Goal: Information Seeking & Learning: Find specific fact

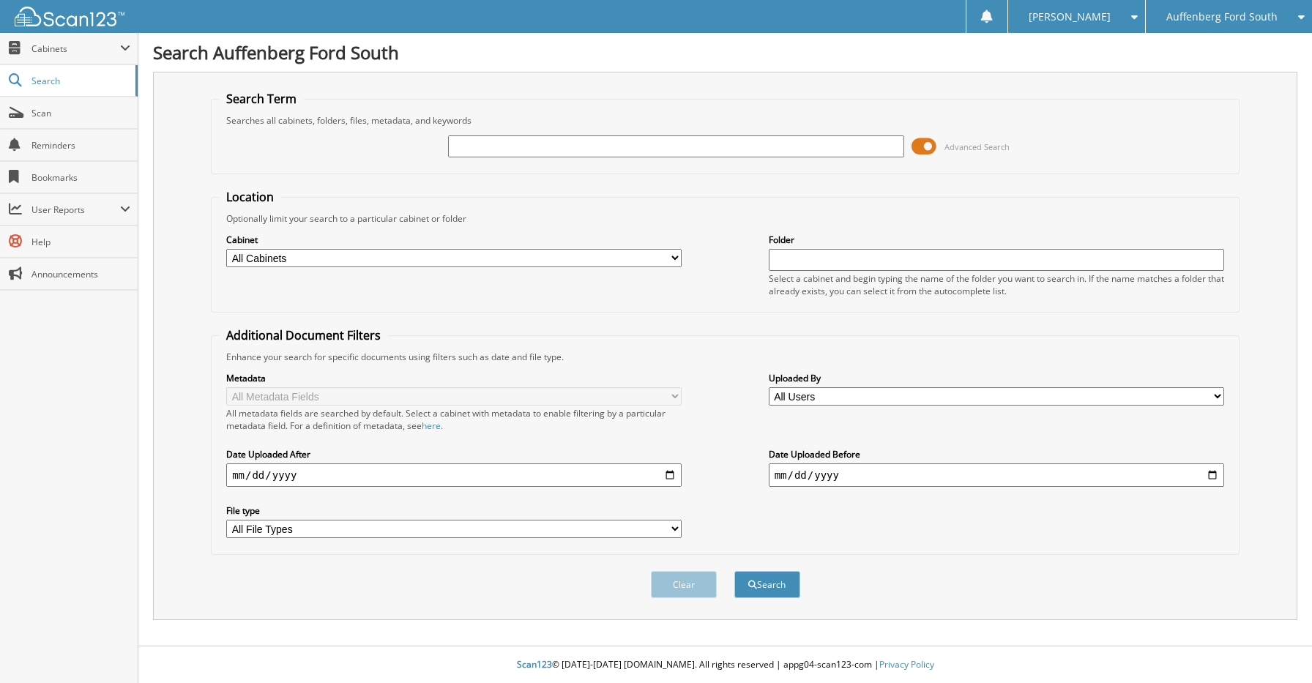
click at [673, 152] on input "text" at bounding box center [675, 146] width 455 height 22
type input "23107934"
click at [734, 571] on button "Search" at bounding box center [767, 584] width 66 height 27
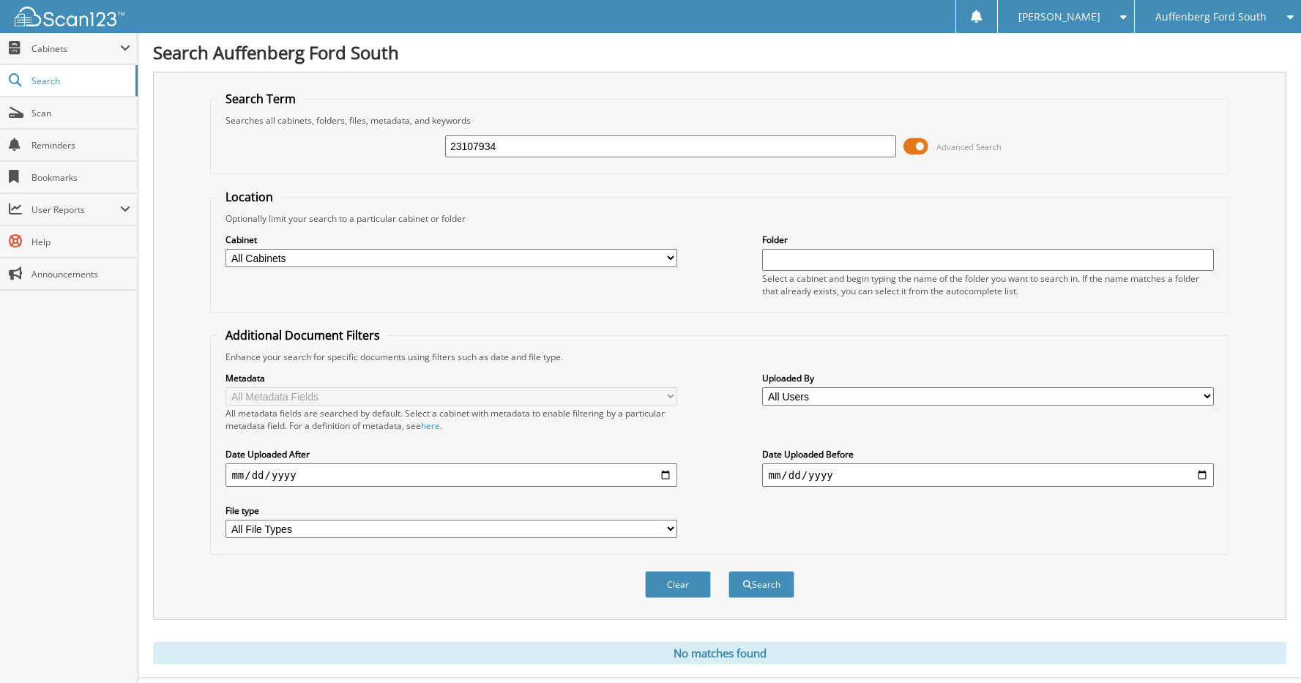
drag, startPoint x: 542, startPoint y: 148, endPoint x: 402, endPoint y: 144, distance: 140.6
click at [400, 148] on div "23107934 Advanced Search" at bounding box center [719, 147] width 1002 height 40
type input "n"
type input "NATHAN GURDAK"
click at [728, 571] on button "Search" at bounding box center [761, 584] width 66 height 27
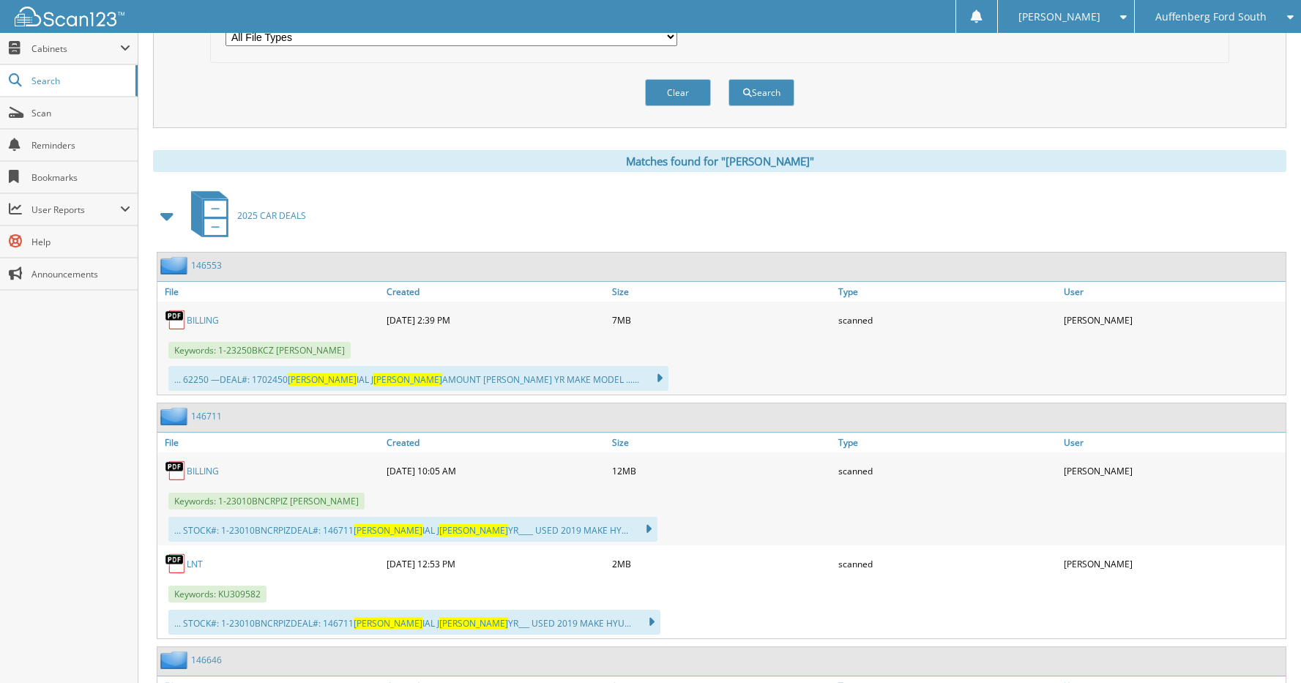
scroll to position [512, 0]
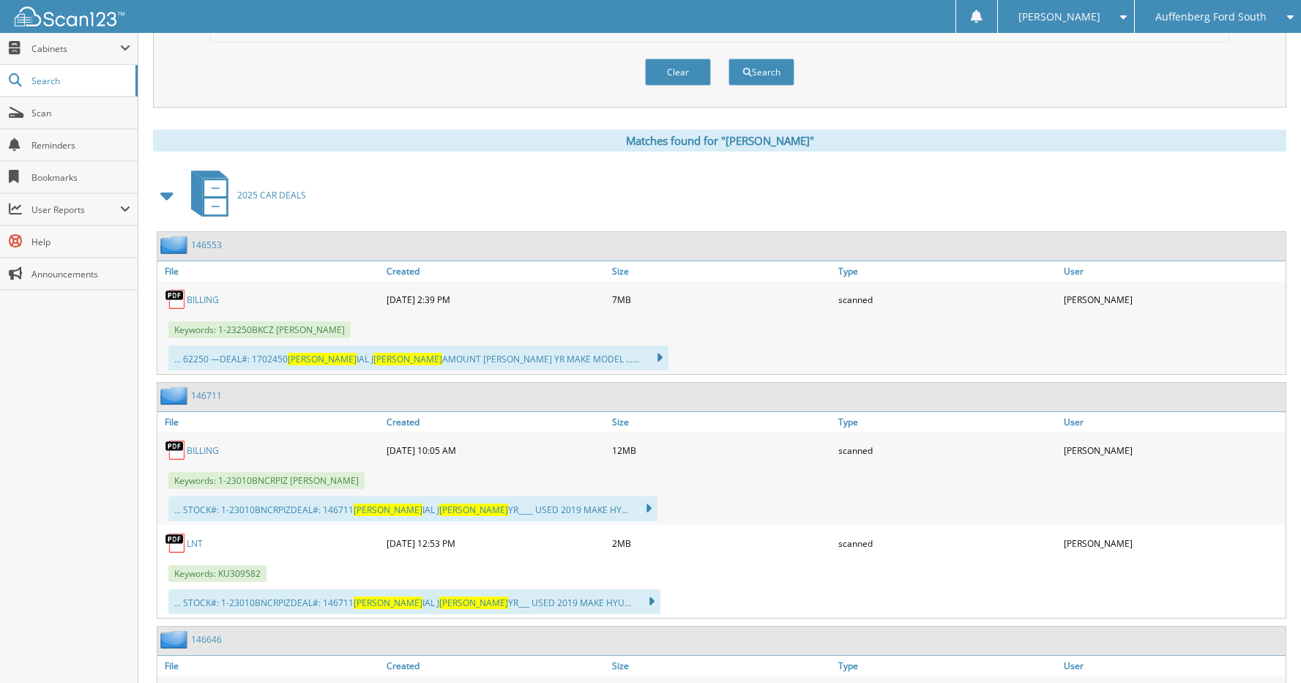
click at [206, 244] on link "146553" at bounding box center [206, 245] width 31 height 12
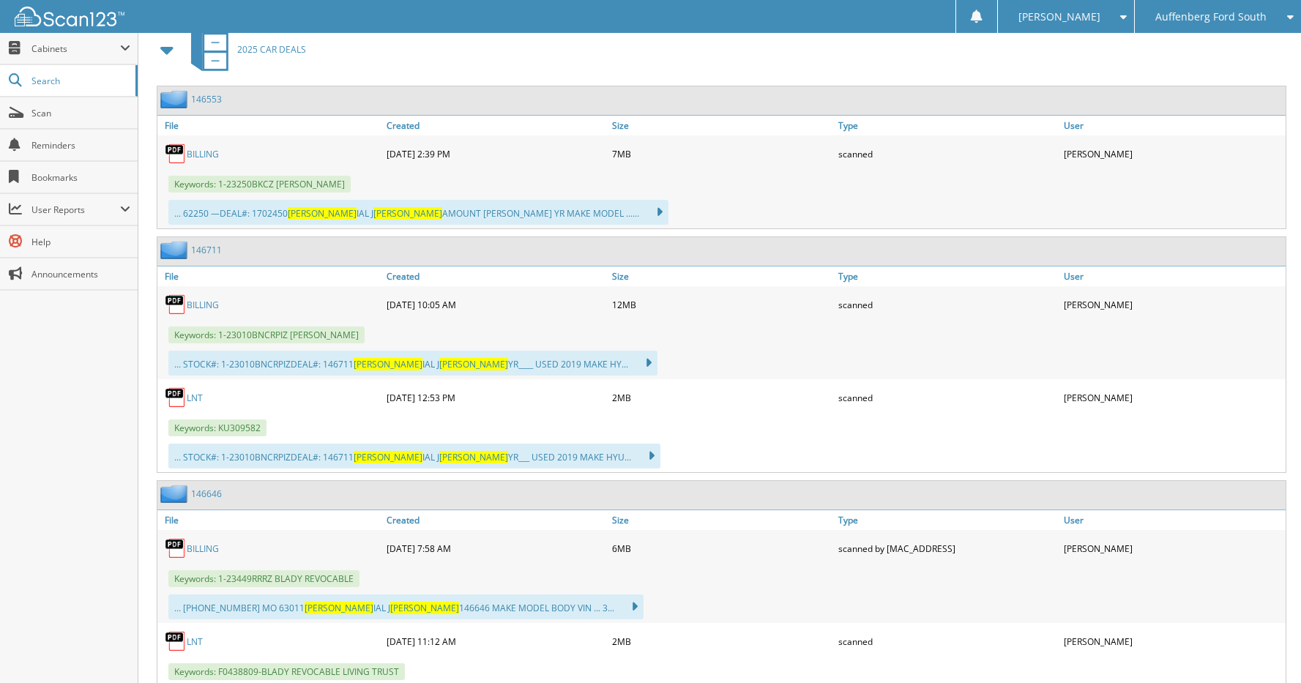
scroll to position [659, 0]
click at [203, 303] on link "BILLING" at bounding box center [203, 304] width 32 height 12
click at [211, 252] on link "146711" at bounding box center [206, 249] width 31 height 12
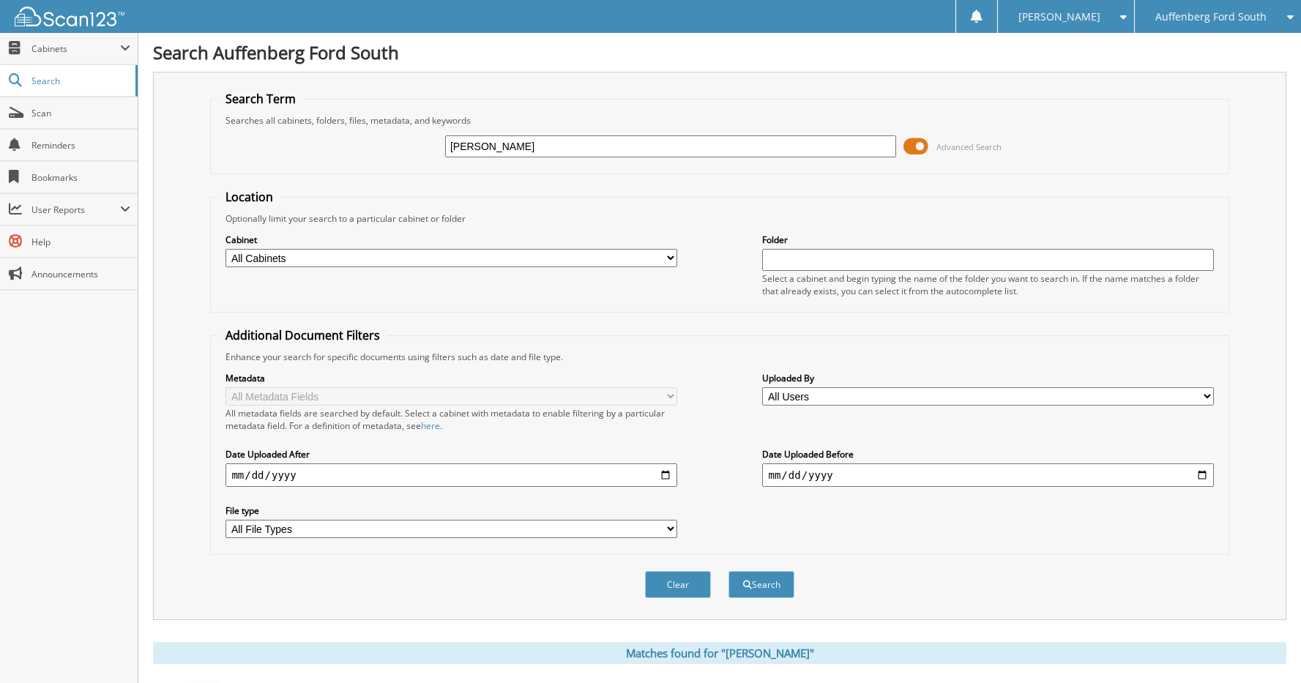
drag, startPoint x: 605, startPoint y: 145, endPoint x: 318, endPoint y: 153, distance: 286.3
click at [318, 153] on div "NATHAN GURDAK Advanced Search" at bounding box center [719, 147] width 1002 height 40
type input "1702450"
click at [728, 571] on button "Search" at bounding box center [761, 584] width 66 height 27
click at [1287, 20] on icon at bounding box center [1286, 17] width 14 height 10
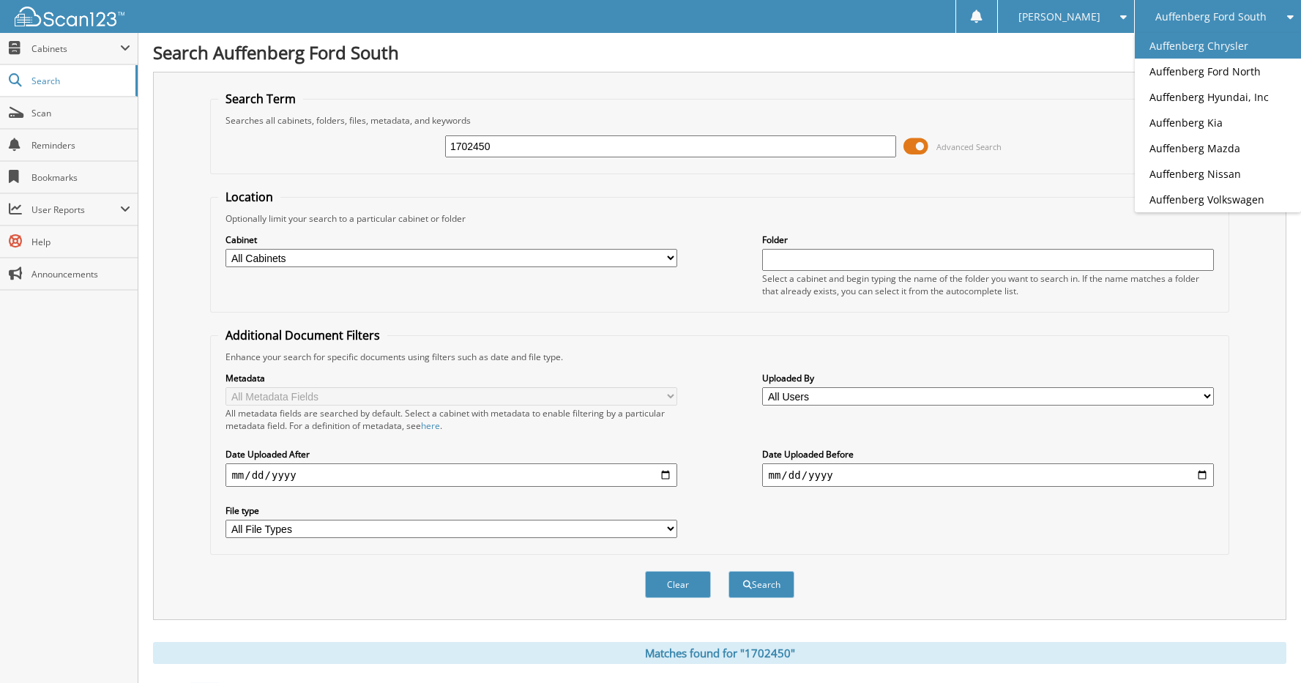
click at [1242, 41] on link "Auffenberg Chrysler" at bounding box center [1217, 46] width 166 height 26
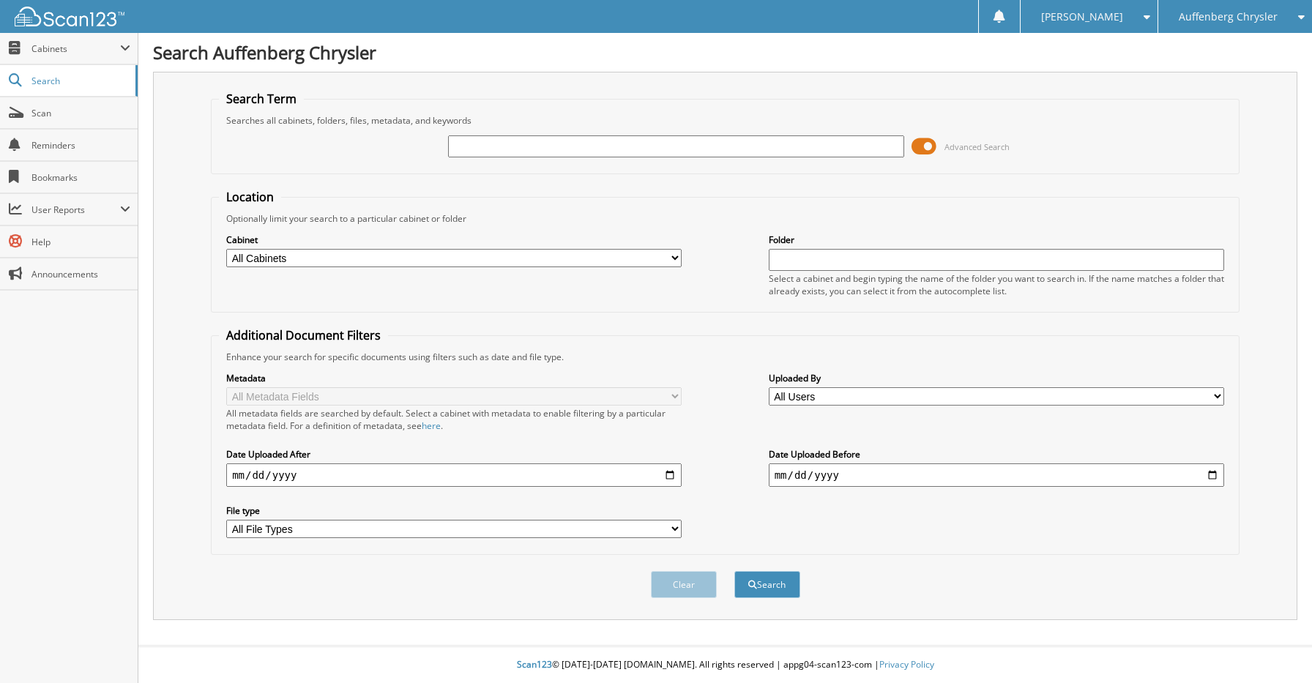
click at [527, 148] on input "text" at bounding box center [675, 146] width 455 height 22
type input "[PERSON_NAME]"
click at [734, 571] on button "Search" at bounding box center [767, 584] width 66 height 27
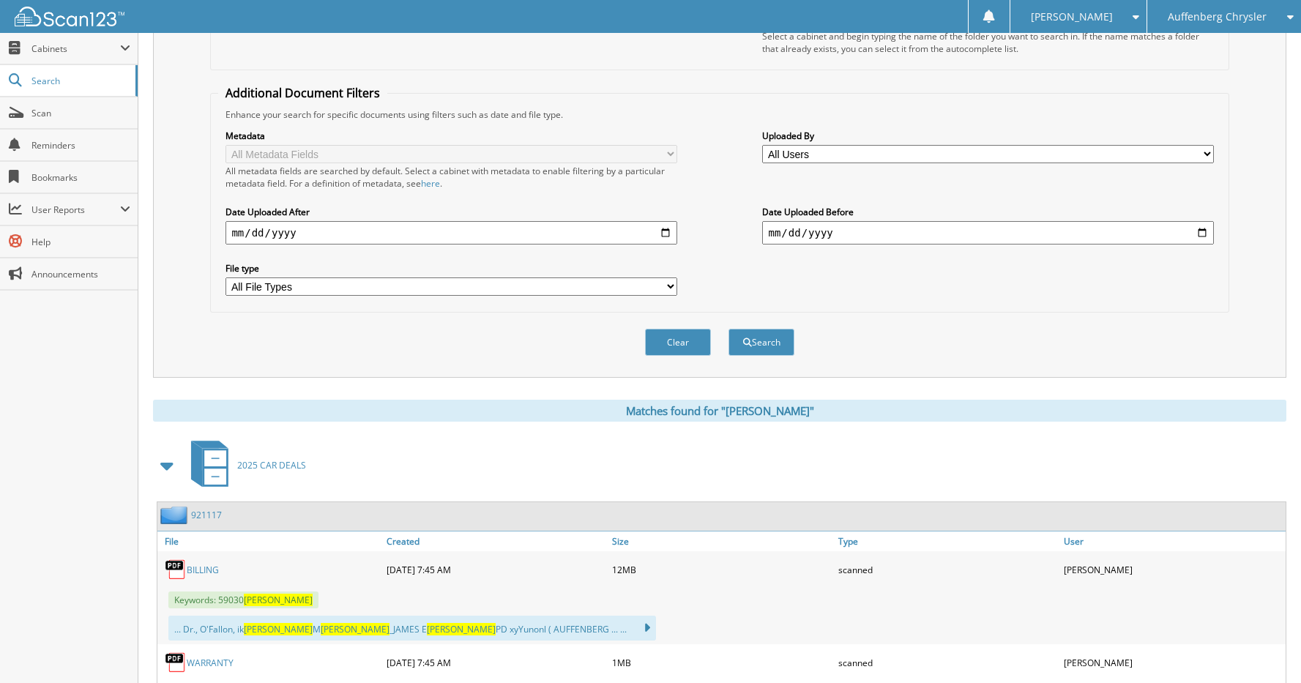
scroll to position [366, 0]
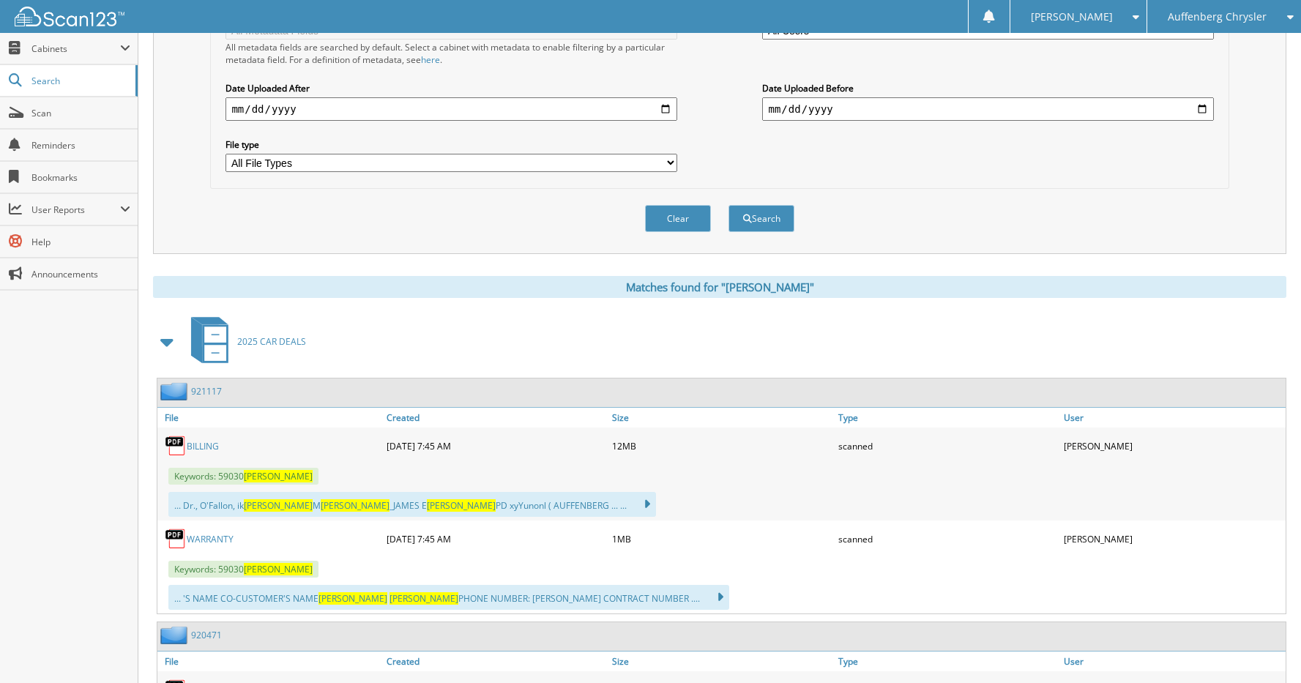
click at [210, 391] on link "921117" at bounding box center [206, 391] width 31 height 12
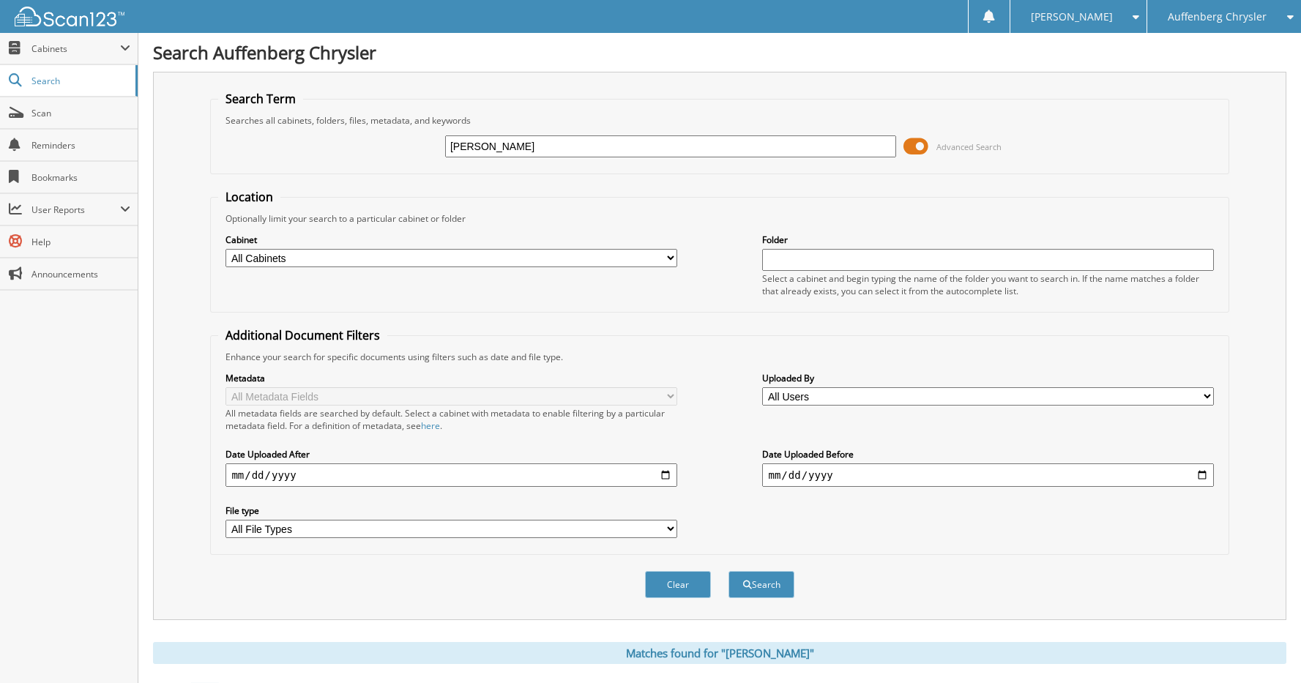
drag, startPoint x: 595, startPoint y: 149, endPoint x: 408, endPoint y: 146, distance: 186.7
click at [410, 146] on div "NANCY HEIL Advanced Search" at bounding box center [719, 147] width 1002 height 40
type input "[PERSON_NAME]"
click at [728, 571] on button "Search" at bounding box center [761, 584] width 66 height 27
click at [766, 589] on button "Search" at bounding box center [761, 584] width 66 height 27
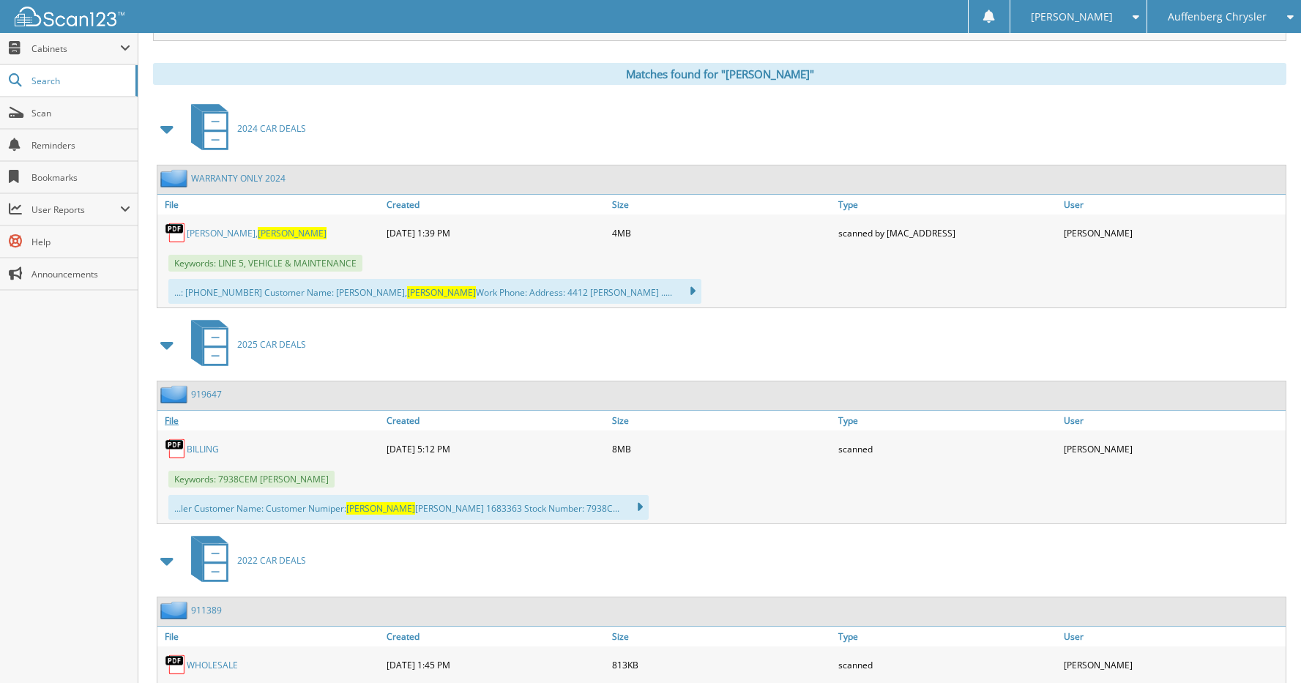
scroll to position [607, 0]
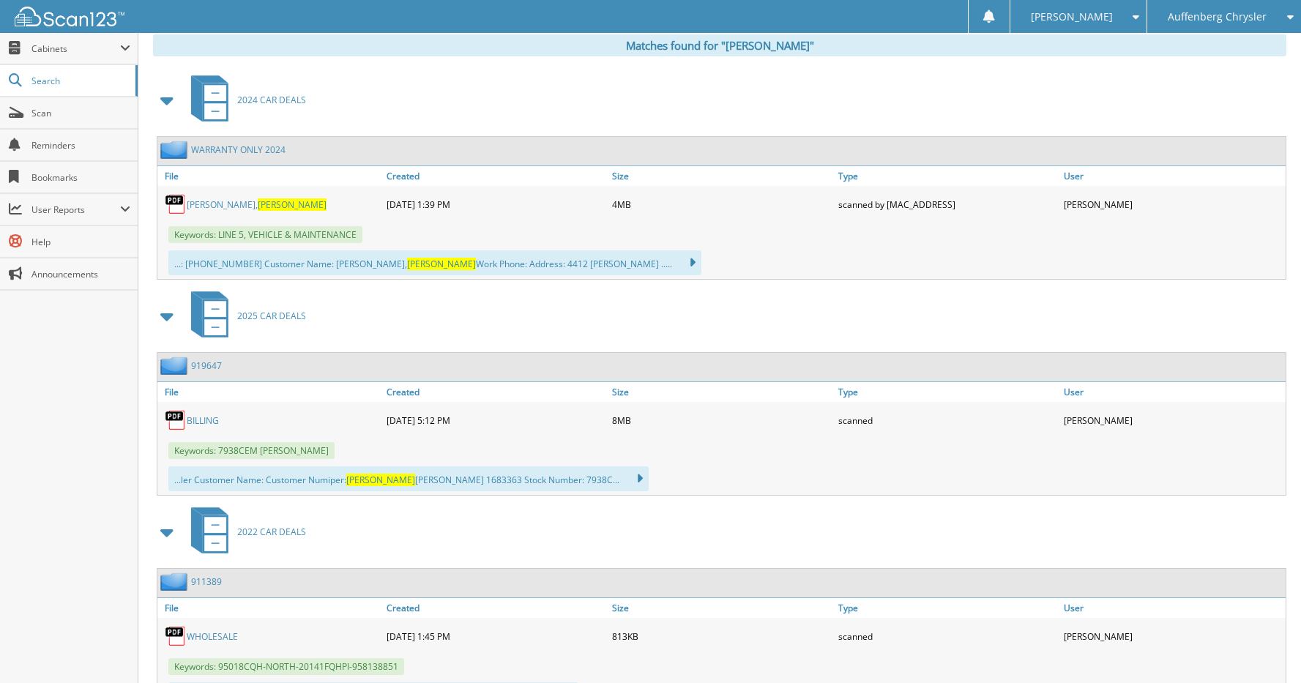
click at [209, 364] on link "919647" at bounding box center [206, 365] width 31 height 12
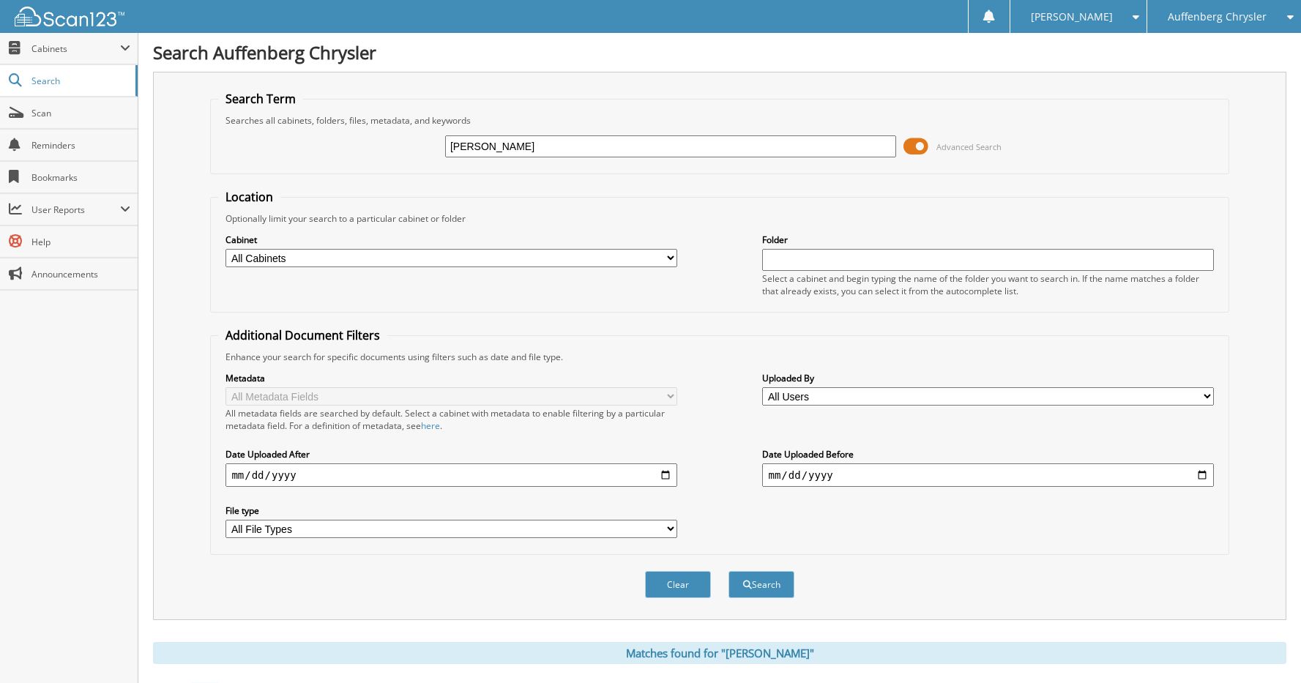
drag, startPoint x: 446, startPoint y: 147, endPoint x: 379, endPoint y: 146, distance: 66.6
click at [379, 146] on div "MONICA LANGE Advanced Search" at bounding box center [719, 147] width 1002 height 40
type input "[US_VEHICLE_IDENTIFICATION_NUMBER]"
click at [728, 571] on button "Search" at bounding box center [761, 584] width 66 height 27
click at [782, 583] on button "Search" at bounding box center [761, 584] width 66 height 27
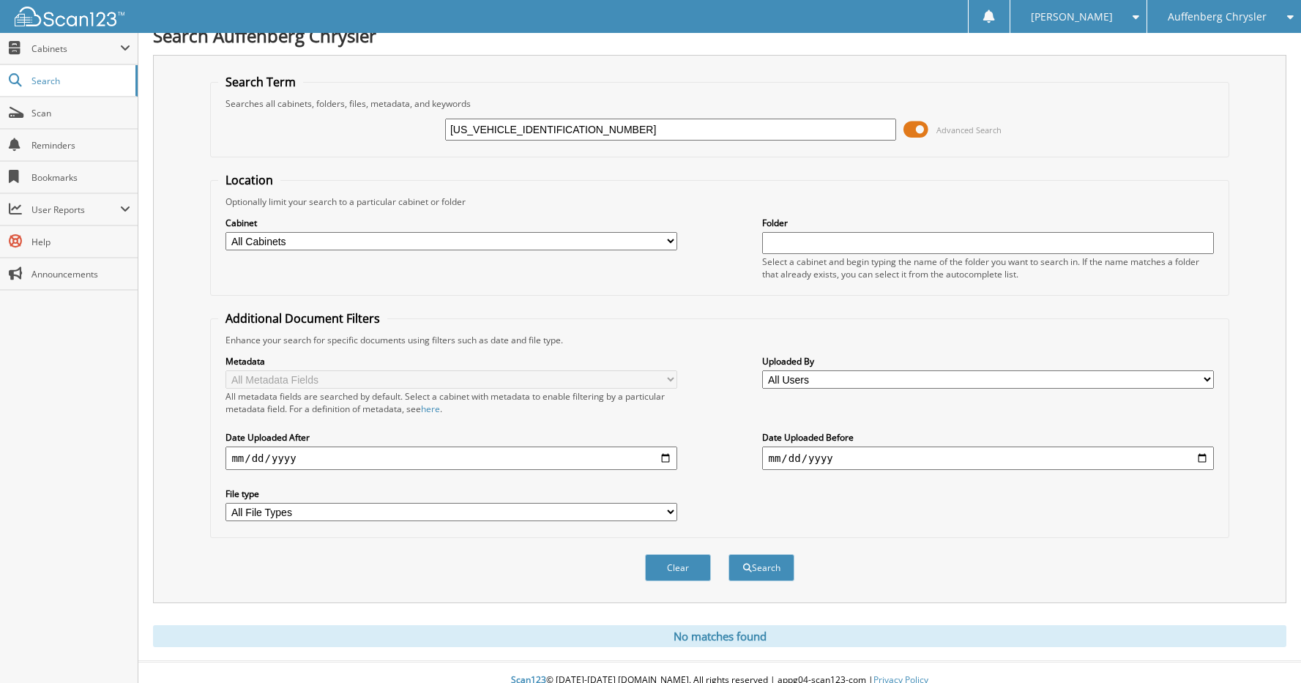
scroll to position [33, 0]
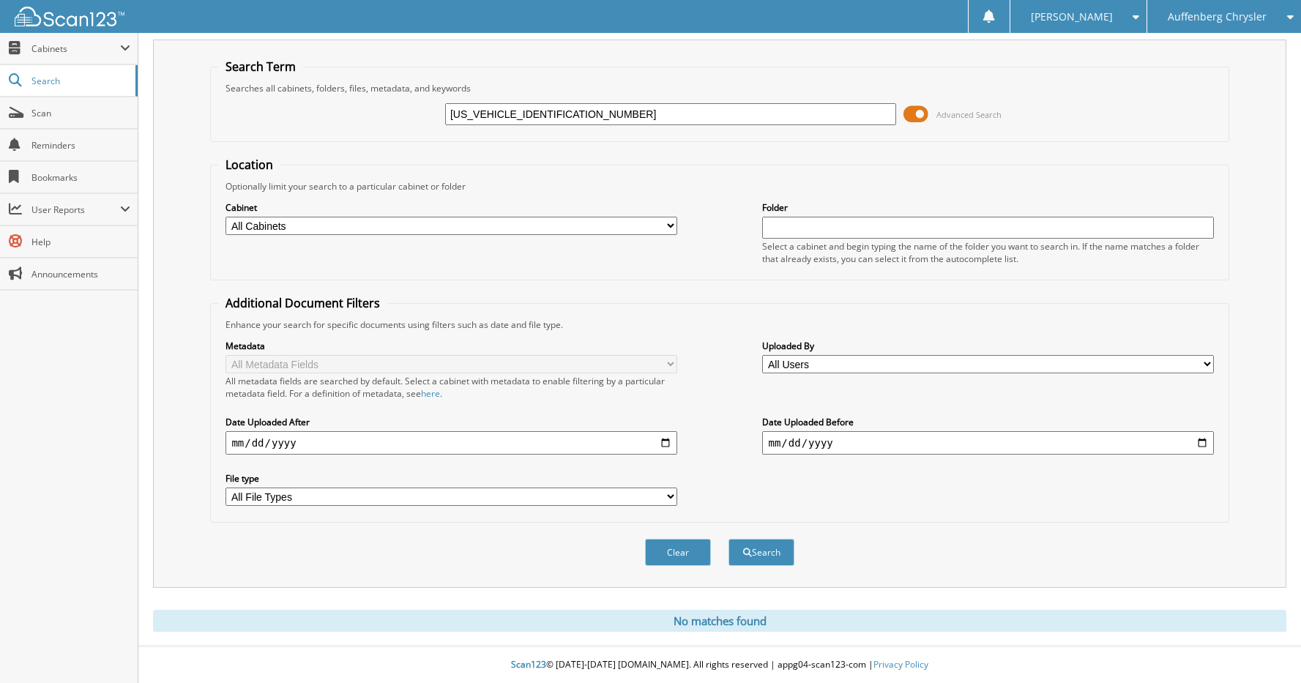
drag, startPoint x: 602, startPoint y: 113, endPoint x: 311, endPoint y: 151, distance: 293.1
click at [311, 151] on form "Search Term Searches all cabinets, folders, files, metadata, and keywords 1V2JP…" at bounding box center [719, 320] width 1018 height 523
type input "230947"
click at [728, 539] on button "Search" at bounding box center [761, 552] width 66 height 27
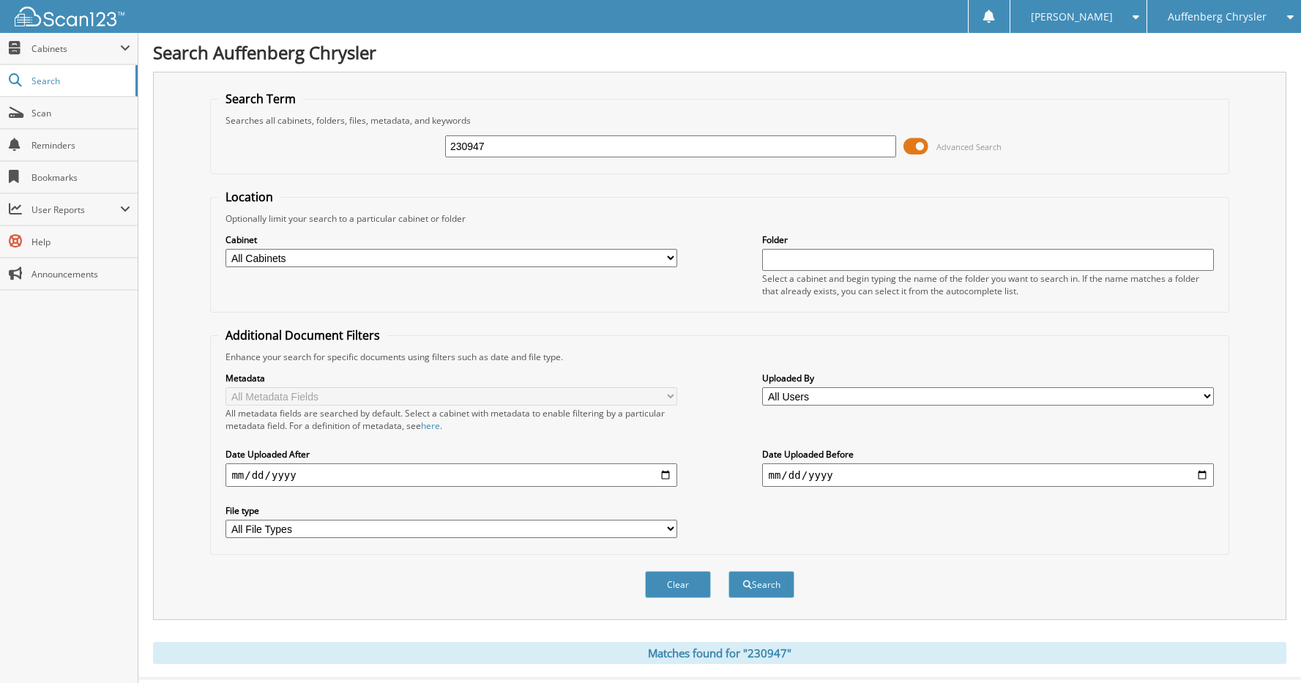
drag, startPoint x: 521, startPoint y: 151, endPoint x: 408, endPoint y: 159, distance: 113.0
click at [408, 159] on div "230947 Advanced Search" at bounding box center [719, 147] width 1002 height 40
click at [1289, 15] on icon at bounding box center [1286, 17] width 14 height 10
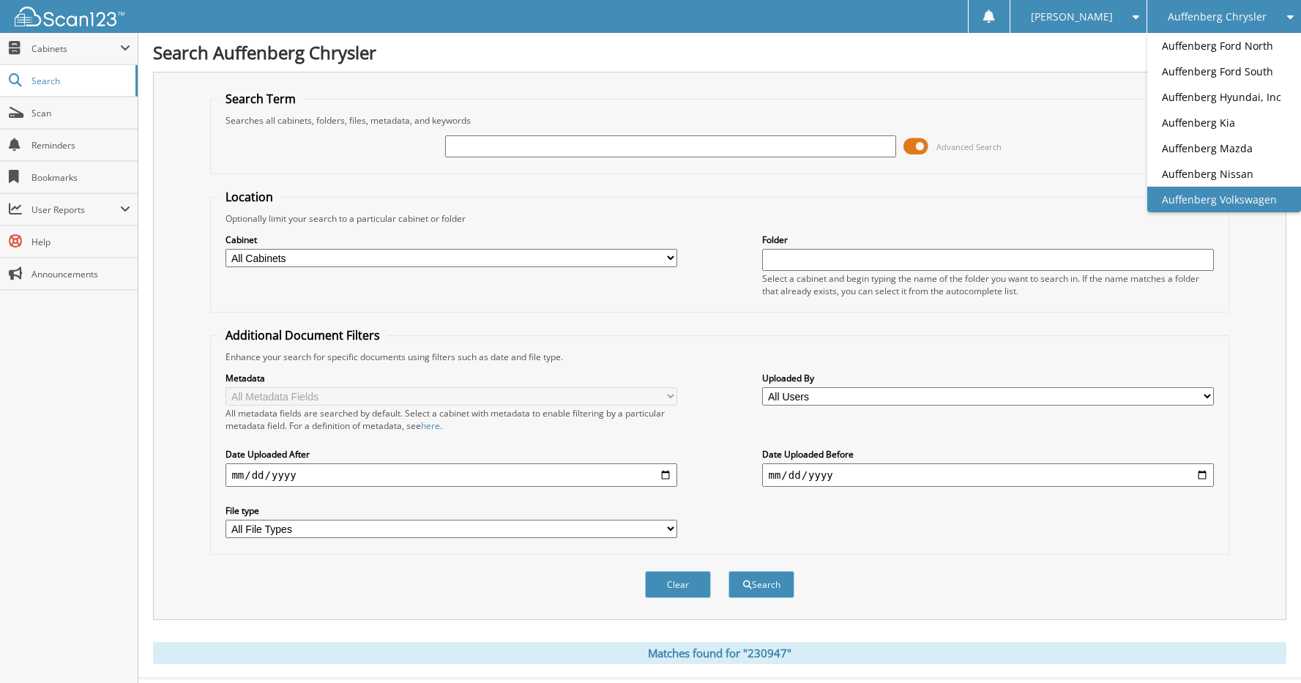
click at [1216, 194] on link "Auffenberg Volkswagen" at bounding box center [1224, 200] width 154 height 26
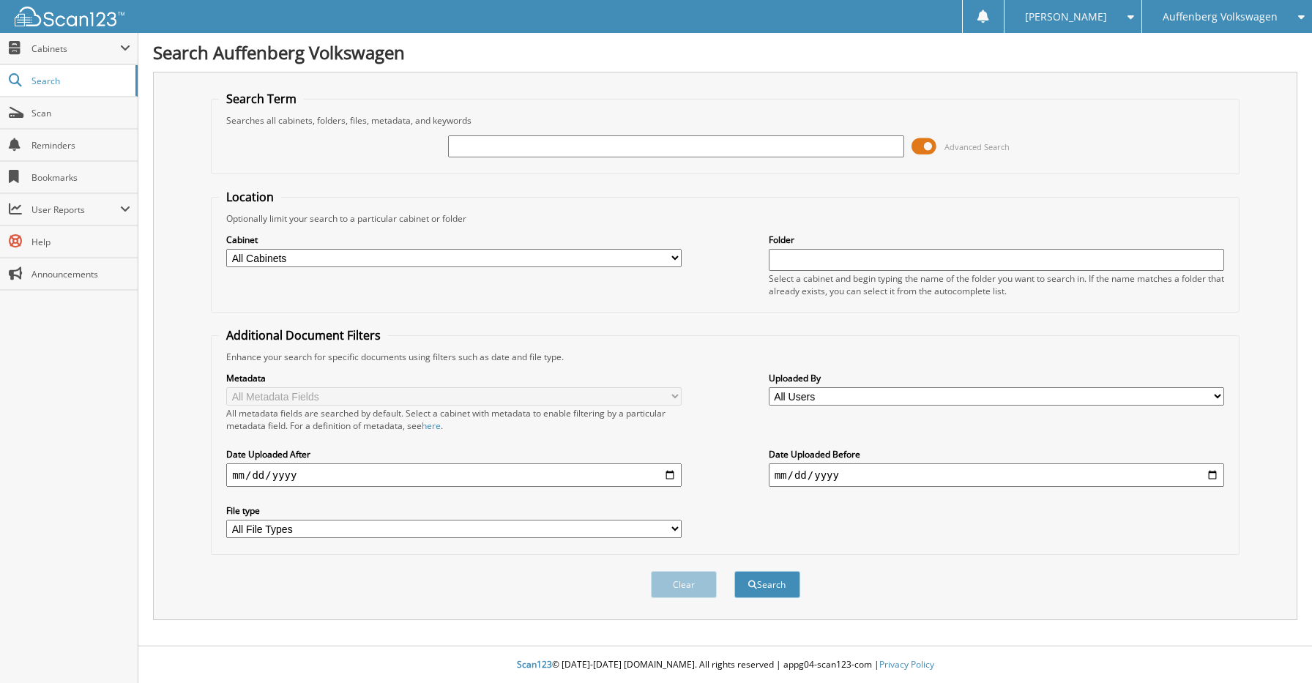
click at [563, 149] on input "text" at bounding box center [675, 146] width 455 height 22
type input "230947"
click at [734, 571] on button "Search" at bounding box center [767, 584] width 66 height 27
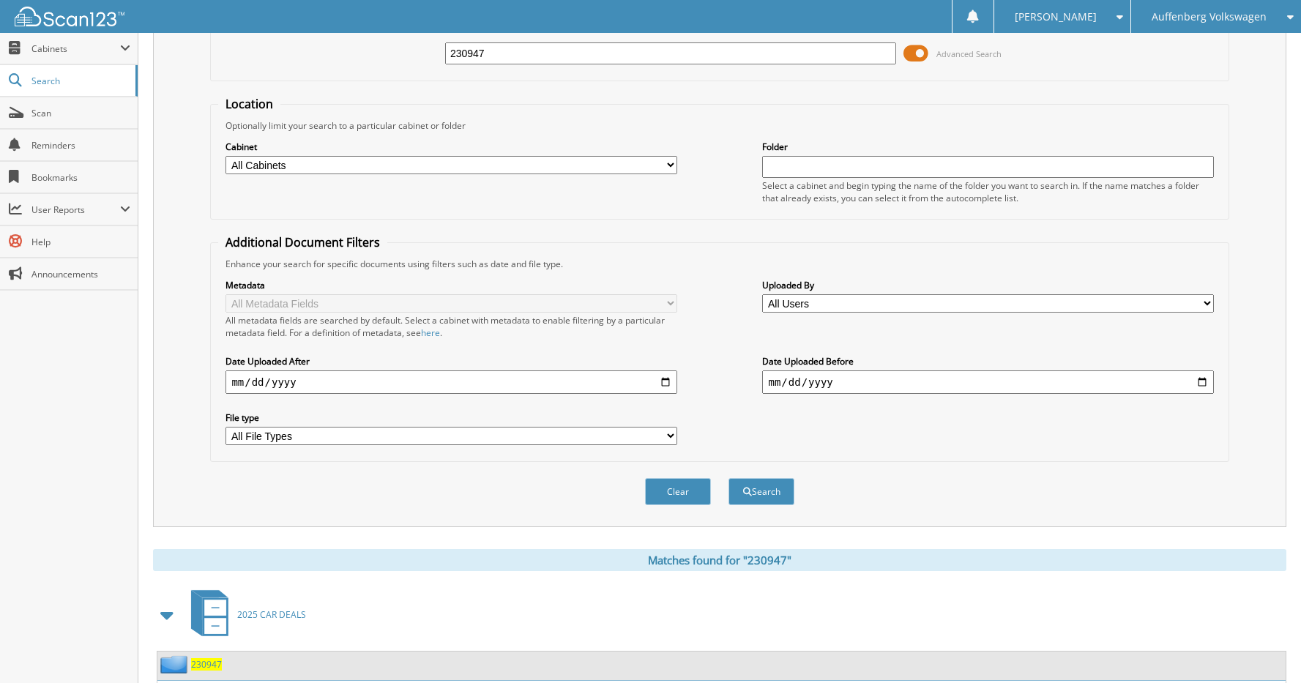
scroll to position [366, 0]
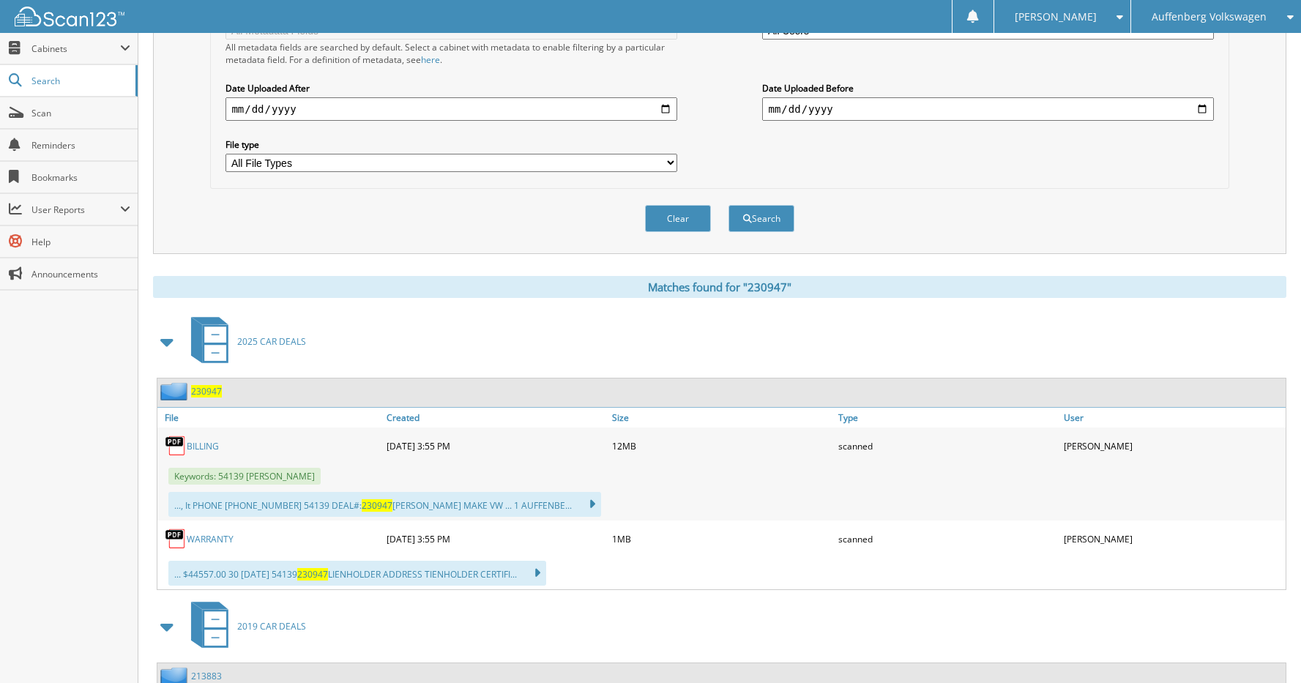
click at [206, 390] on span "230947" at bounding box center [206, 391] width 31 height 12
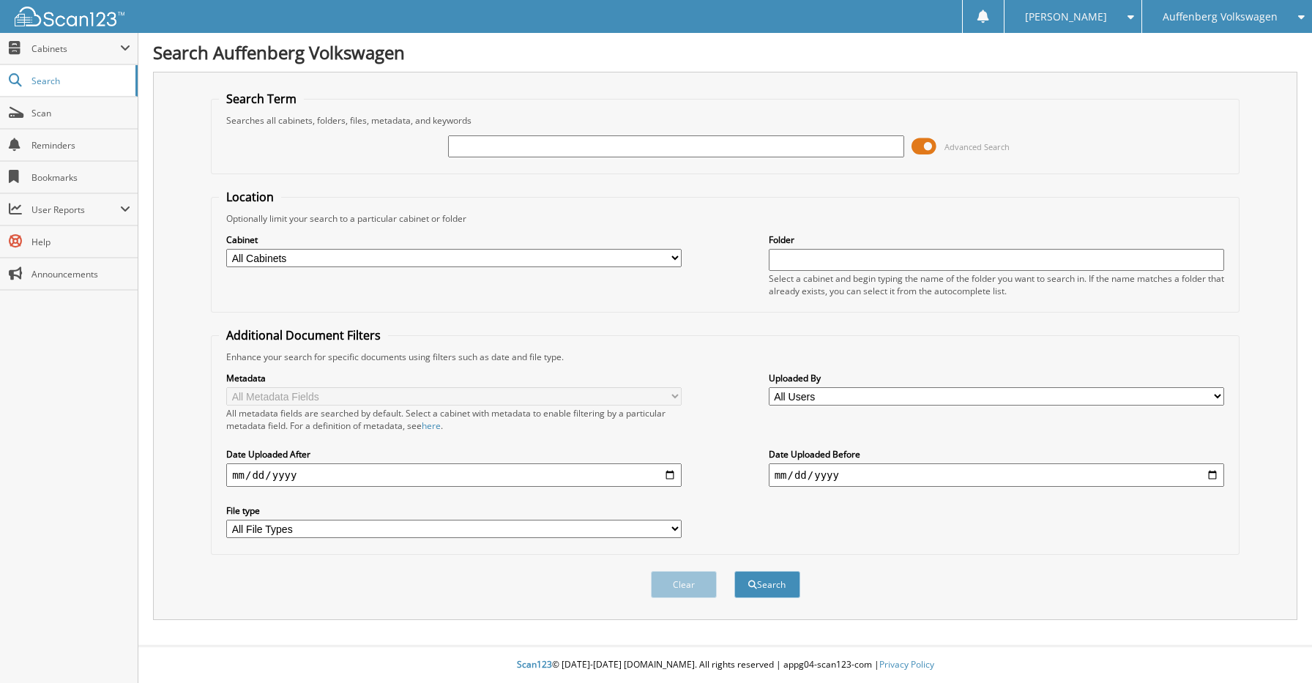
click at [580, 148] on input "text" at bounding box center [675, 146] width 455 height 22
type input "LEXIA YOUNG"
click at [734, 571] on button "Search" at bounding box center [767, 584] width 66 height 27
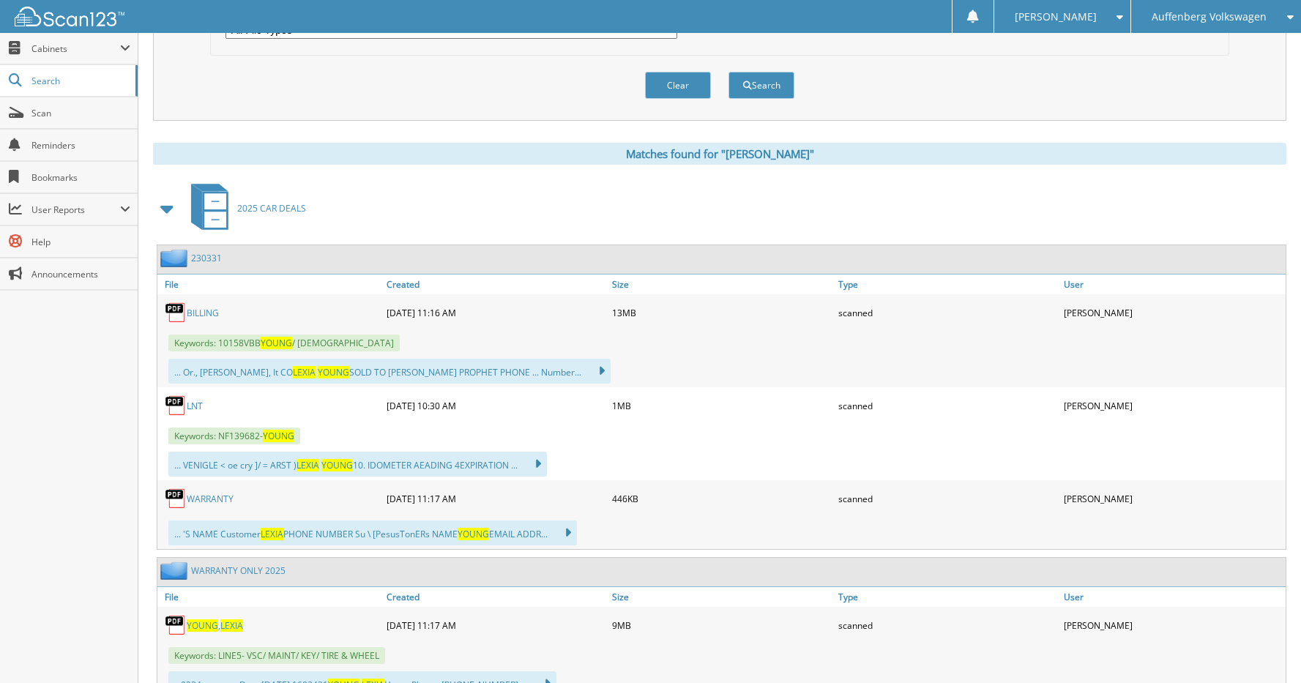
scroll to position [512, 0]
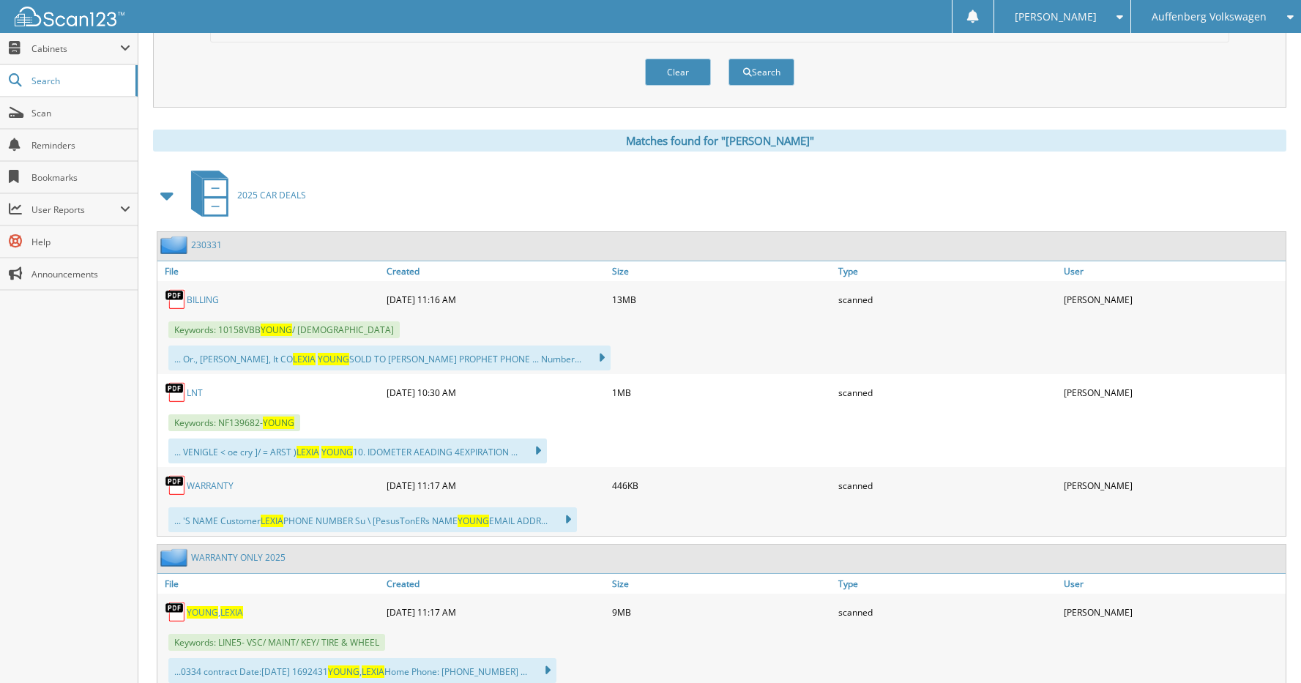
click at [209, 241] on link "230331" at bounding box center [206, 245] width 31 height 12
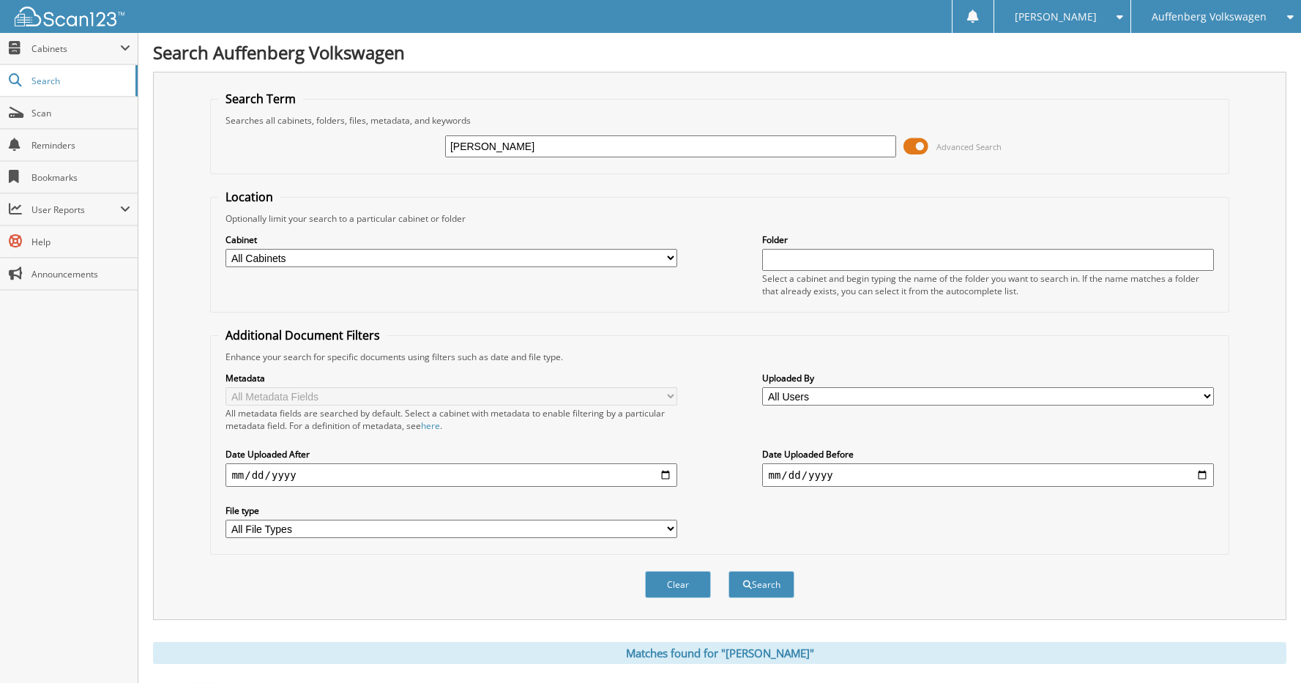
drag, startPoint x: 561, startPoint y: 145, endPoint x: 429, endPoint y: 145, distance: 131.7
click at [429, 145] on div "[PERSON_NAME] Advanced Search" at bounding box center [719, 147] width 1002 height 40
click at [1284, 18] on icon at bounding box center [1286, 17] width 14 height 10
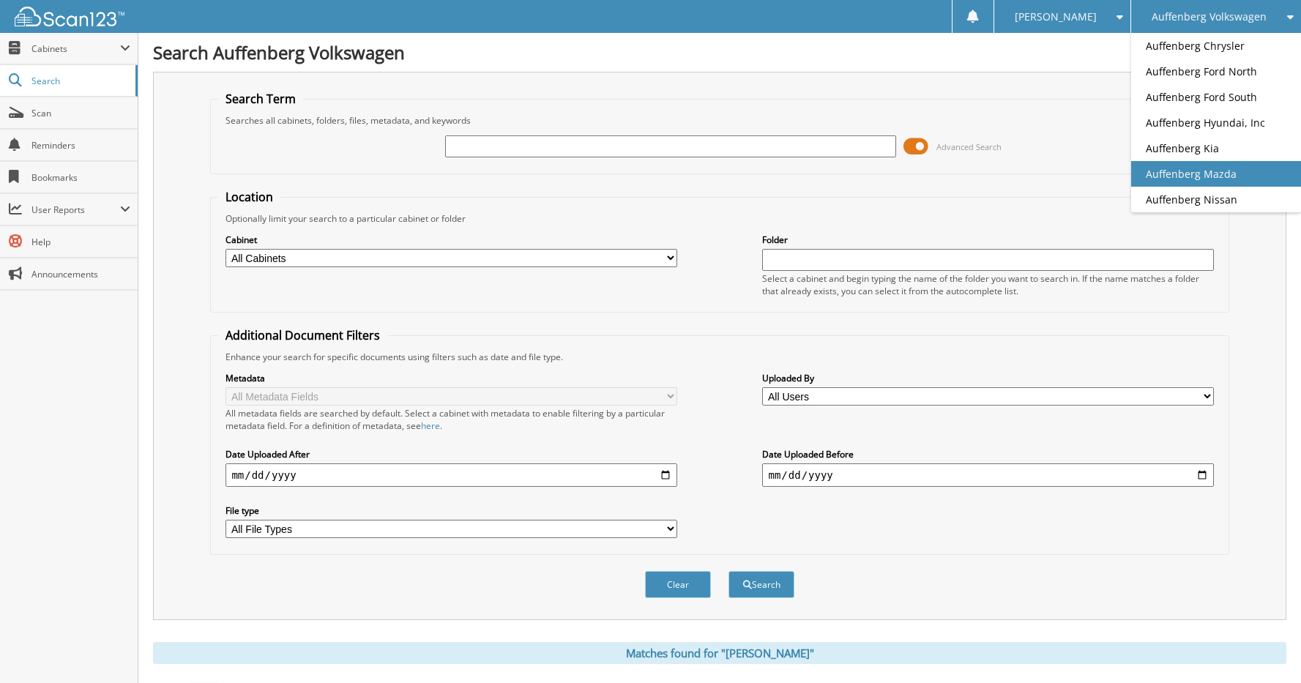
click at [1201, 173] on link "Auffenberg Mazda" at bounding box center [1216, 174] width 170 height 26
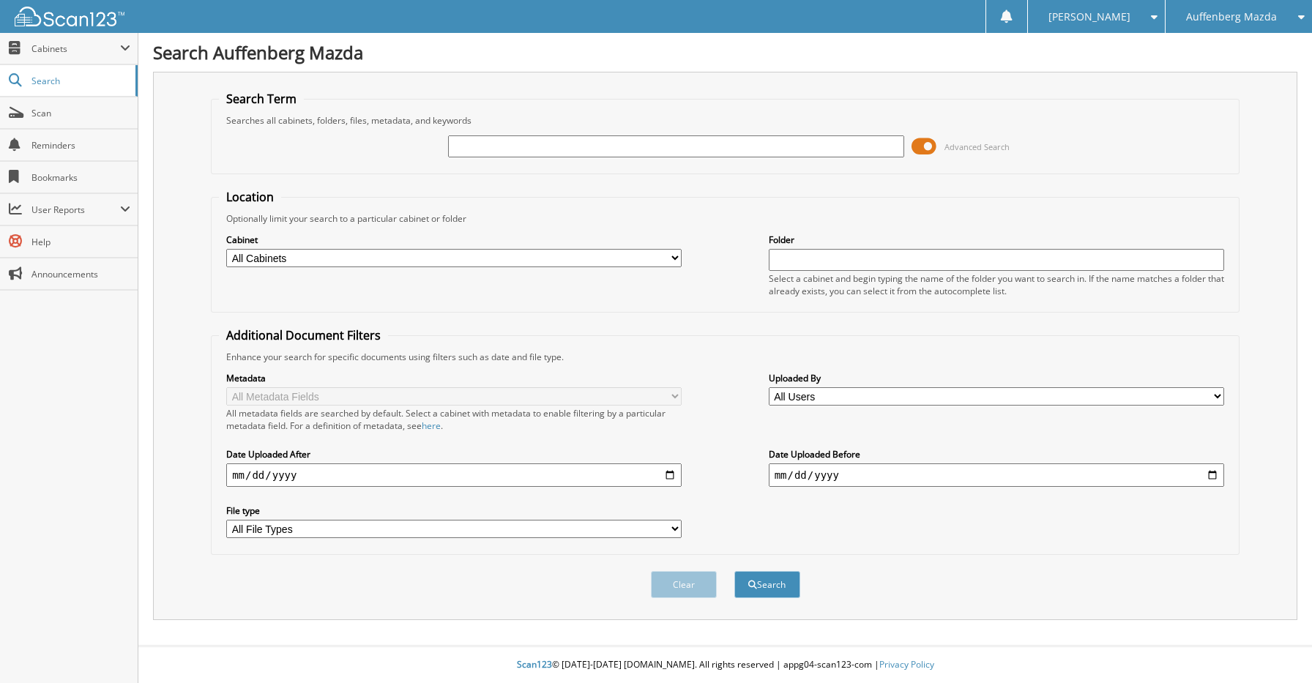
click at [613, 147] on input "text" at bounding box center [675, 146] width 455 height 22
type input "SIERRA [PERSON_NAME]"
click at [734, 571] on button "Search" at bounding box center [767, 584] width 66 height 27
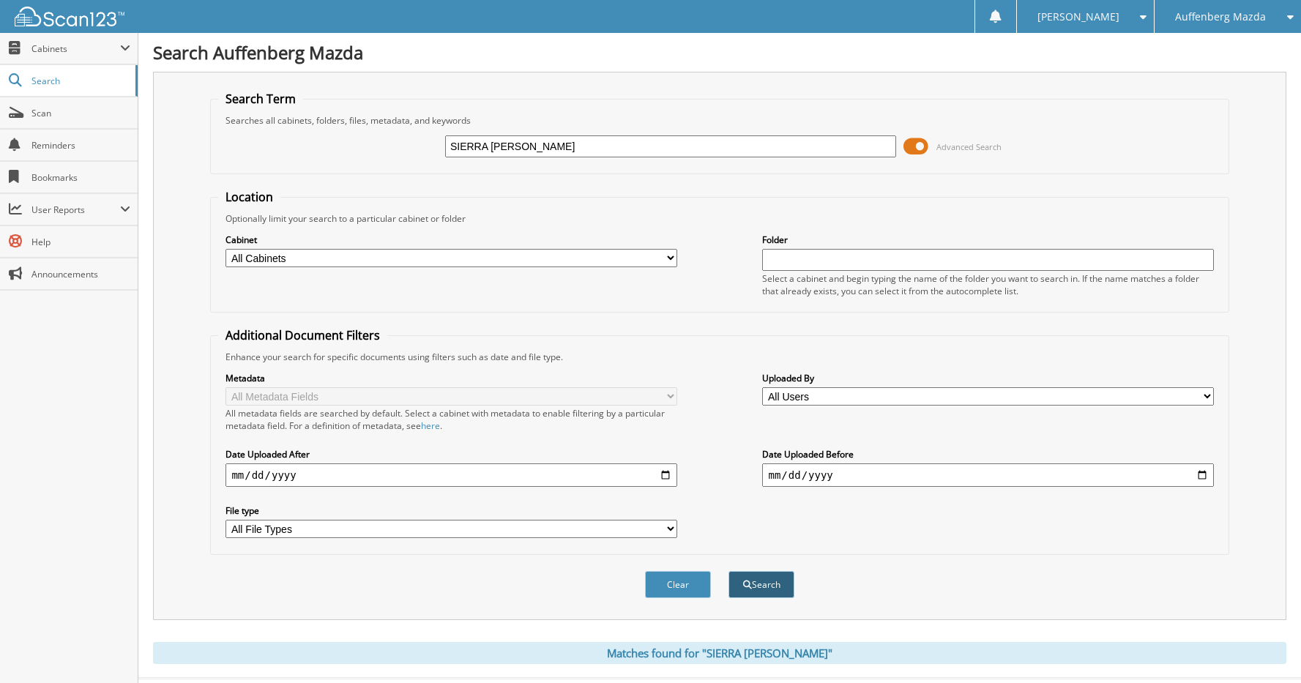
click at [766, 583] on button "Search" at bounding box center [761, 584] width 66 height 27
drag, startPoint x: 566, startPoint y: 146, endPoint x: 368, endPoint y: 160, distance: 198.1
click at [368, 160] on div "SIERRA [PERSON_NAME] Advanced Search" at bounding box center [719, 147] width 1002 height 40
type input "[US_VEHICLE_IDENTIFICATION_NUMBER]"
click at [766, 582] on button "Search" at bounding box center [761, 584] width 66 height 27
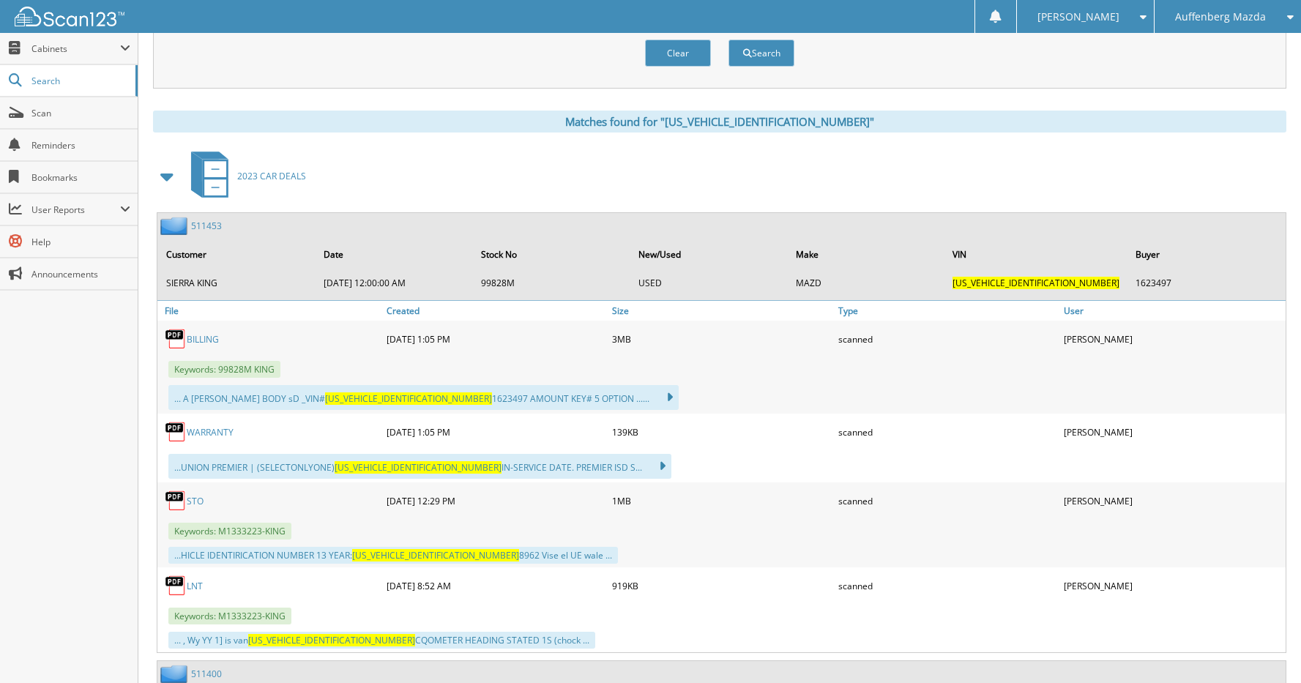
scroll to position [512, 0]
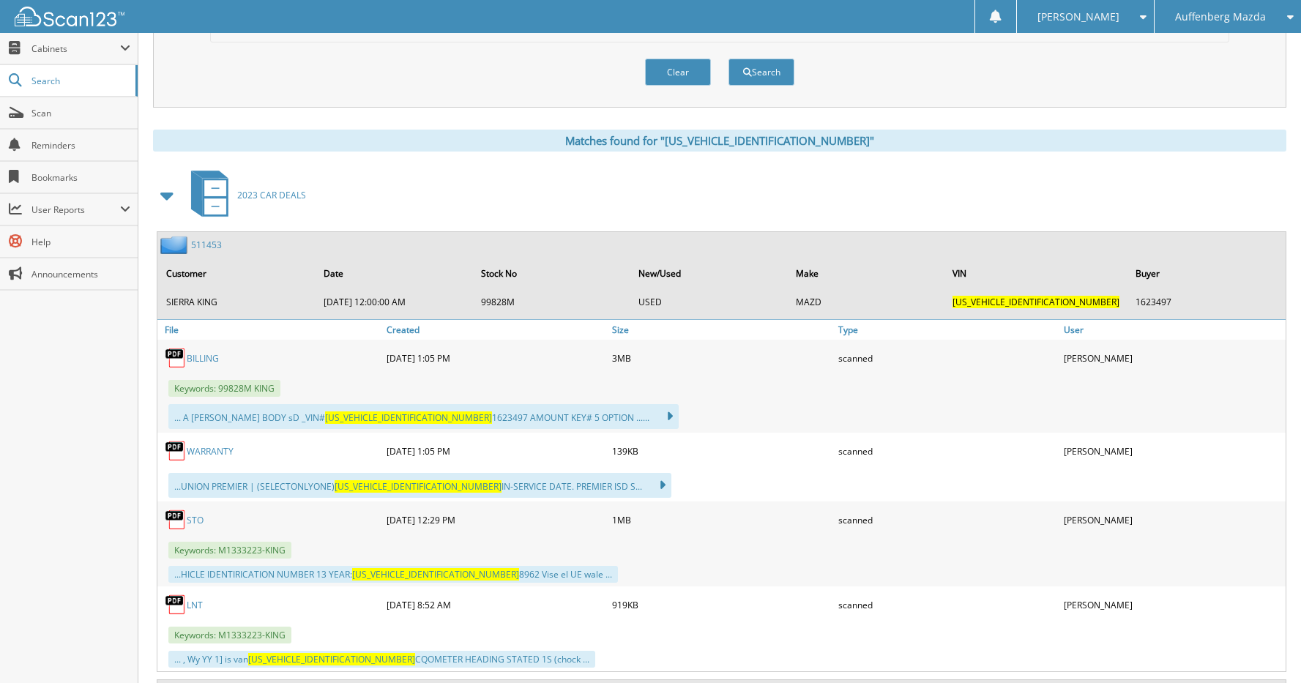
click at [208, 248] on link "511453" at bounding box center [206, 245] width 31 height 12
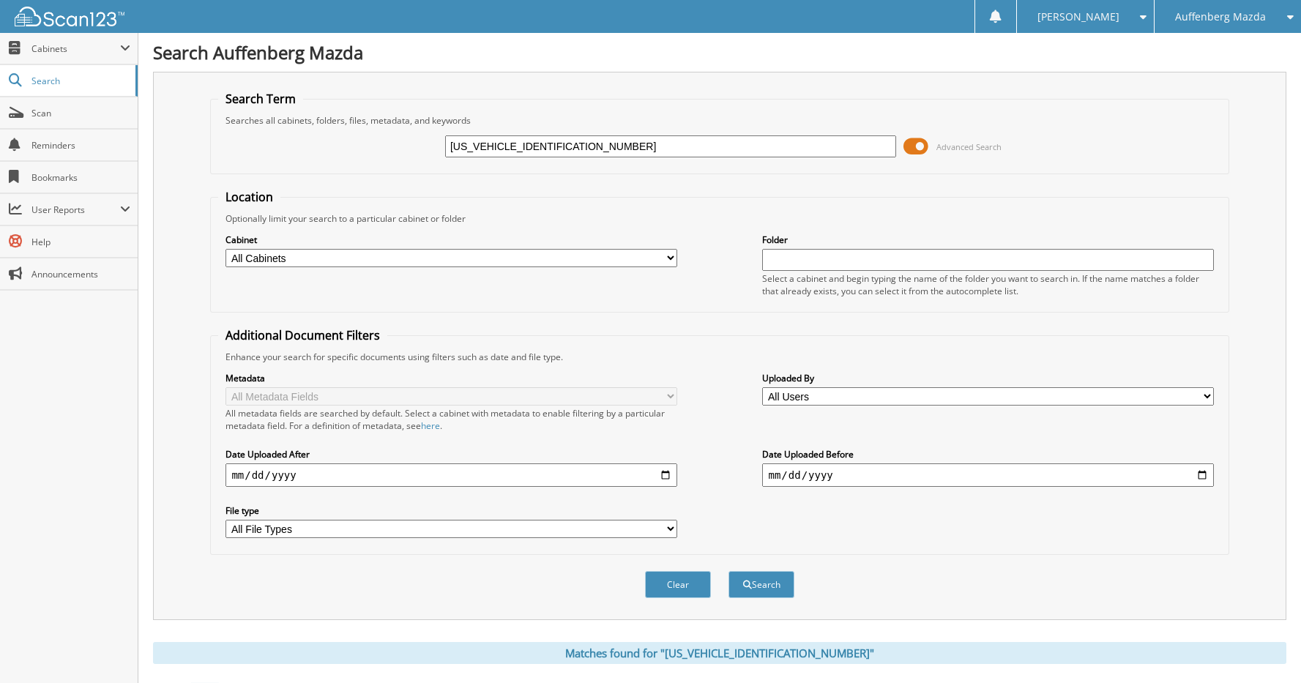
drag, startPoint x: 632, startPoint y: 139, endPoint x: 392, endPoint y: 143, distance: 240.1
click at [392, 143] on div "JM1BPAAL2M1333223 Advanced Search" at bounding box center [719, 147] width 1002 height 40
type input "CHRISSY STEVENS"
click at [728, 571] on button "Search" at bounding box center [761, 584] width 66 height 27
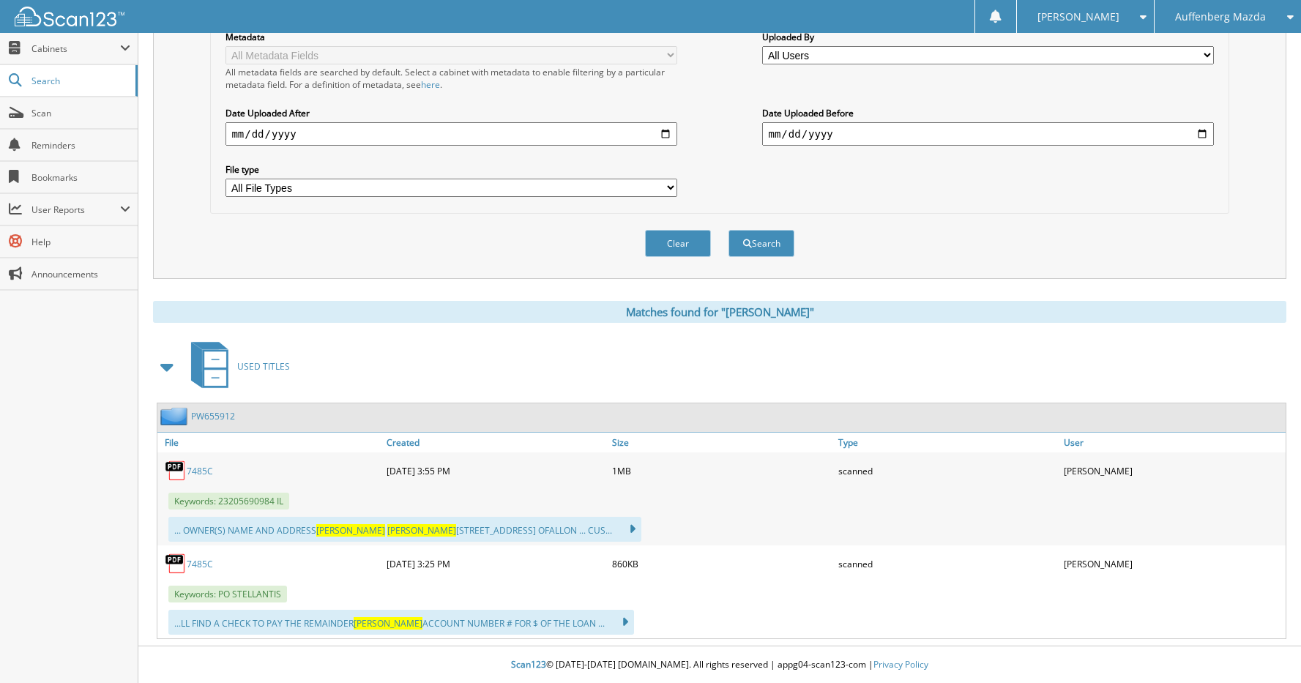
click at [199, 472] on link "7485C" at bounding box center [200, 471] width 26 height 12
click at [1179, 234] on div "Clear Search" at bounding box center [719, 243] width 1018 height 59
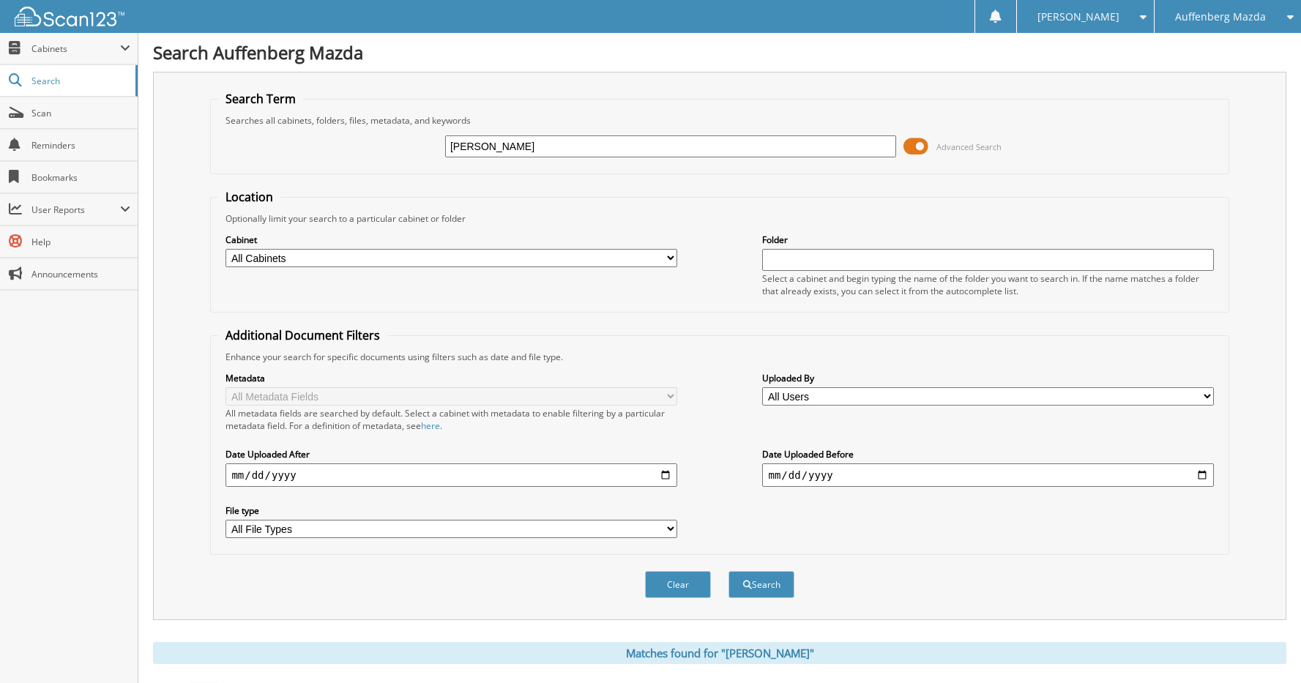
drag, startPoint x: 591, startPoint y: 148, endPoint x: 406, endPoint y: 160, distance: 184.8
click at [407, 160] on div "CHRISSY STEVENS Advanced Search" at bounding box center [719, 147] width 1002 height 40
type input "1C4RJXN67RW216061"
click at [728, 571] on button "Search" at bounding box center [761, 584] width 66 height 27
drag, startPoint x: 618, startPoint y: 148, endPoint x: 343, endPoint y: 148, distance: 275.2
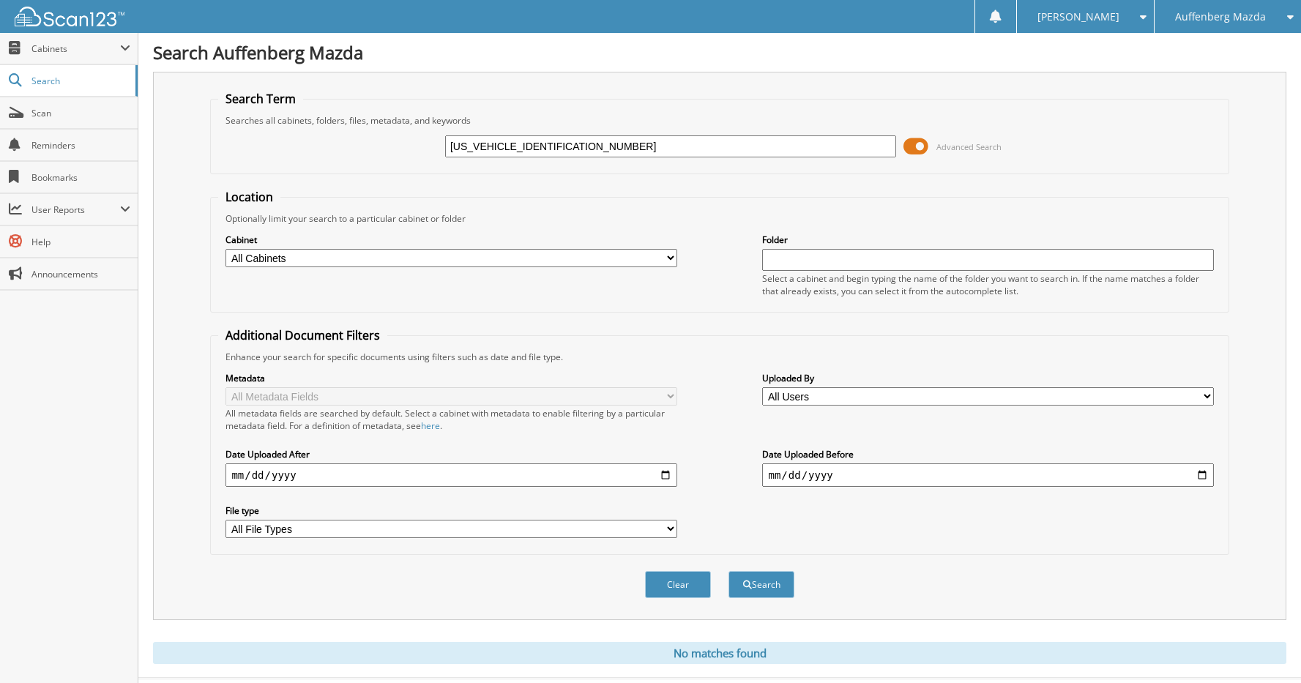
click at [343, 148] on div "[US_VEHICLE_IDENTIFICATION_NUMBER] Advanced Search" at bounding box center [719, 147] width 1002 height 40
click at [528, 148] on input "text" at bounding box center [670, 146] width 451 height 22
click at [1287, 20] on icon at bounding box center [1286, 17] width 14 height 10
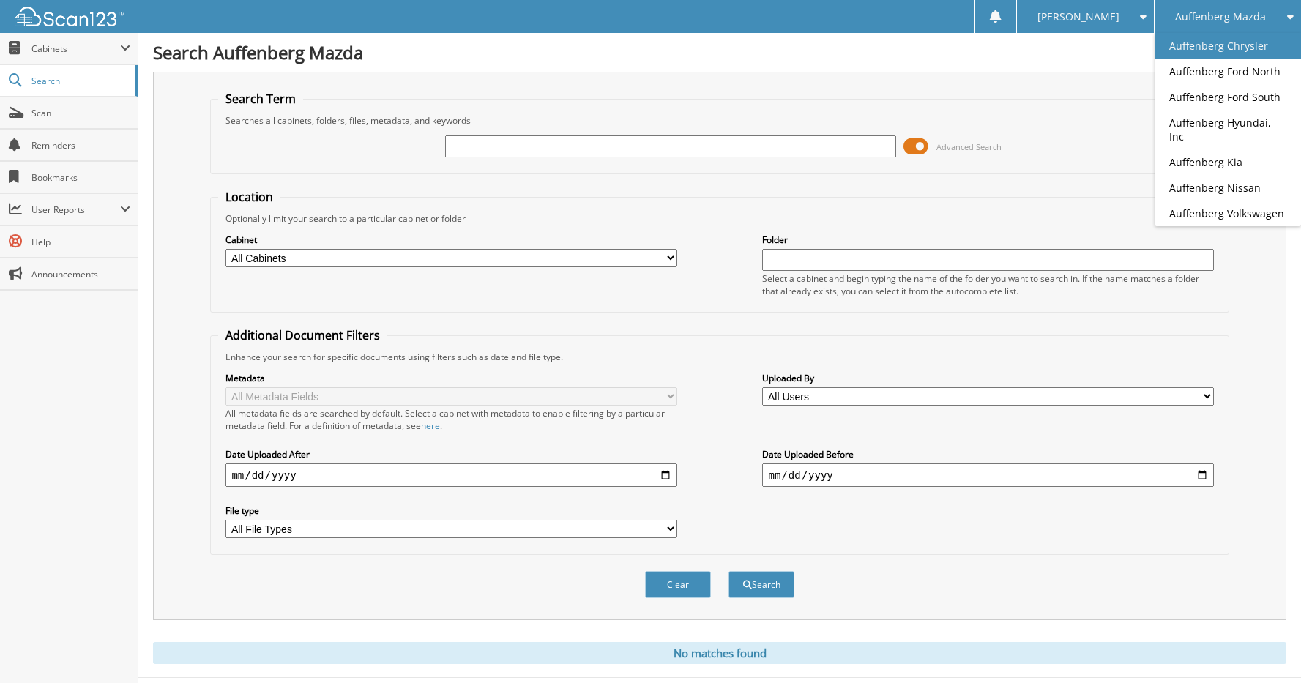
click at [1252, 42] on link "Auffenberg Chrysler" at bounding box center [1227, 46] width 146 height 26
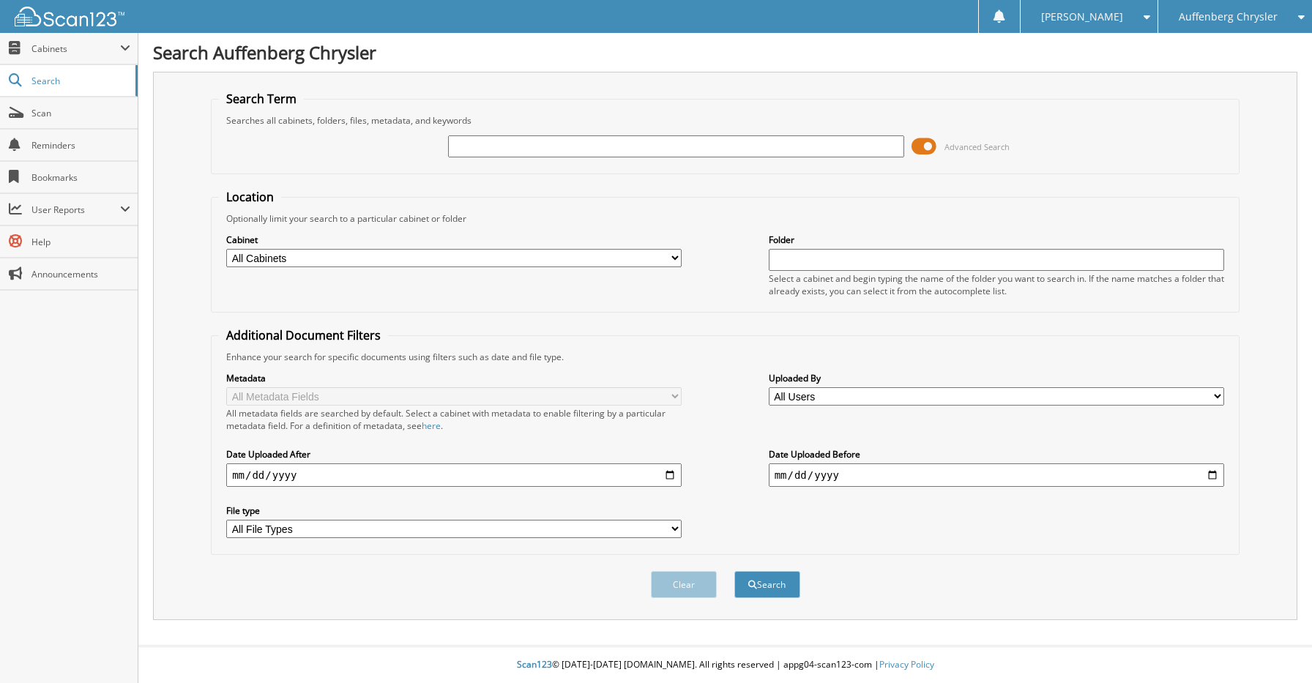
click at [532, 138] on input "text" at bounding box center [675, 146] width 455 height 22
click at [499, 145] on input "text" at bounding box center [675, 146] width 455 height 22
type input "CHRISSY STEVENS"
click at [734, 571] on button "Search" at bounding box center [767, 584] width 66 height 27
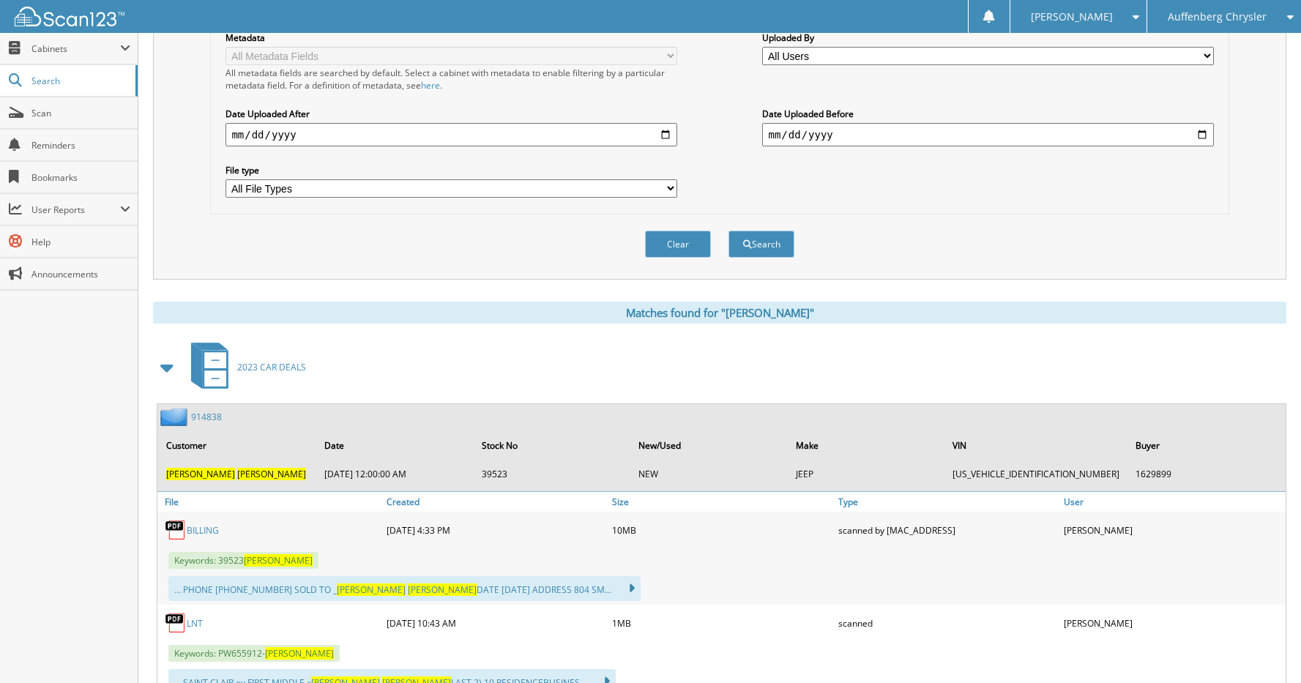
scroll to position [366, 0]
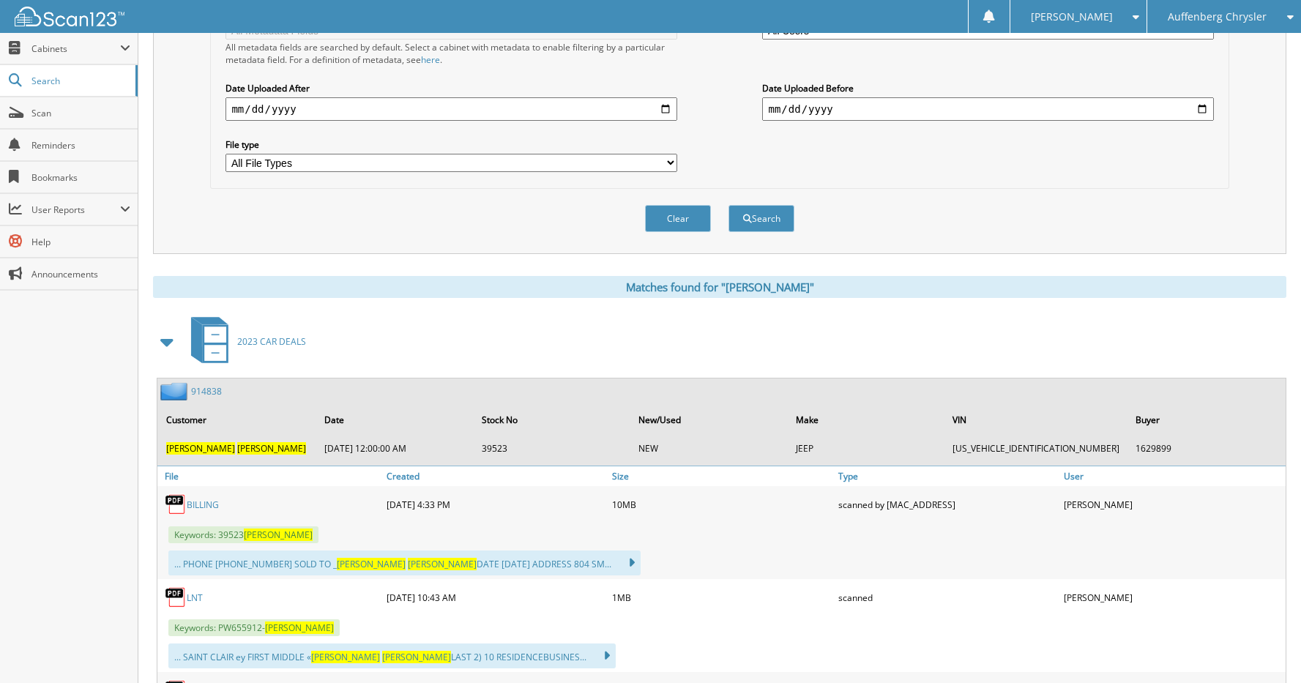
click at [211, 389] on link "914838" at bounding box center [206, 391] width 31 height 12
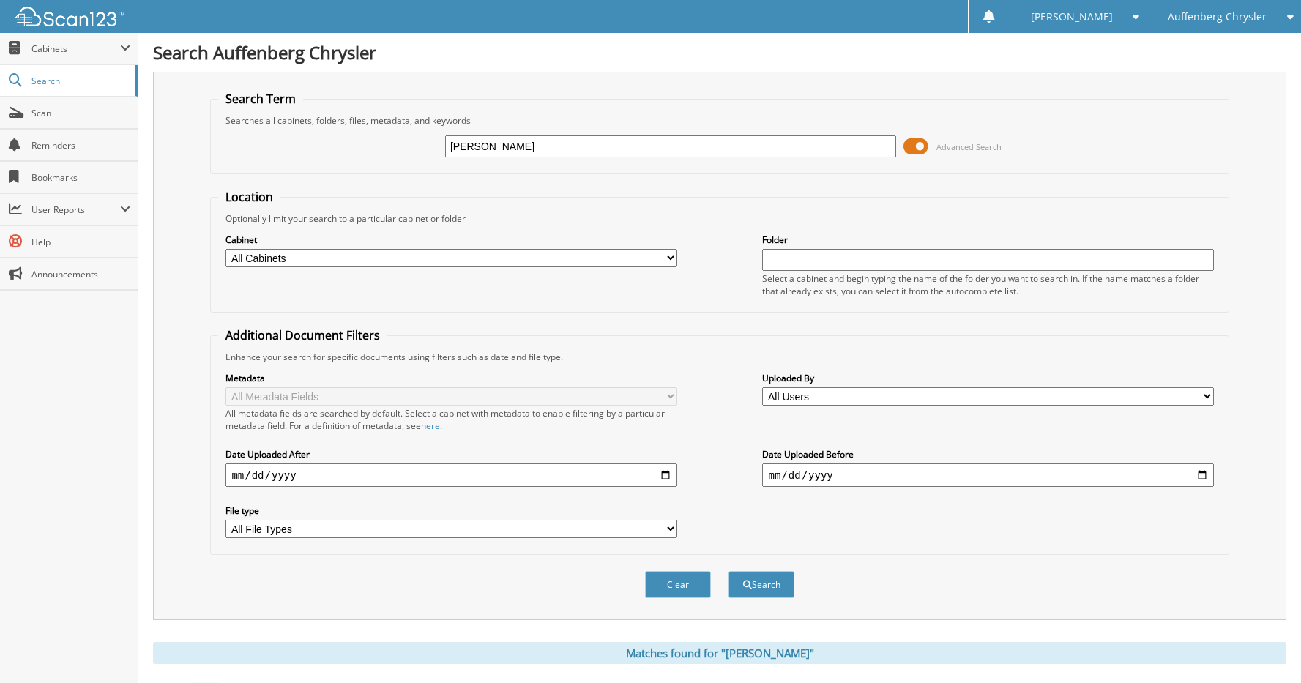
drag, startPoint x: 597, startPoint y: 148, endPoint x: 378, endPoint y: 148, distance: 218.8
click at [378, 148] on div "[PERSON_NAME] Advanced Search" at bounding box center [719, 147] width 1002 height 40
click at [1260, 18] on span "Auffenberg Chrysler" at bounding box center [1216, 16] width 99 height 9
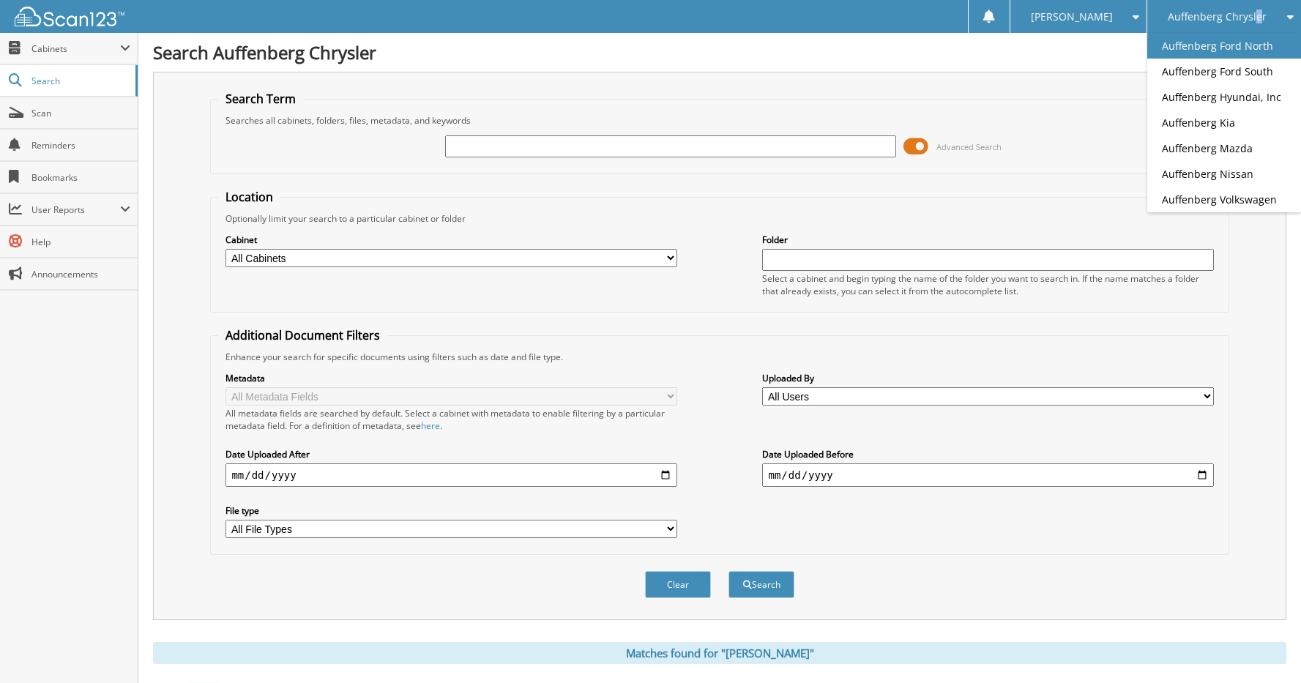
drag, startPoint x: 1260, startPoint y: 18, endPoint x: 1249, endPoint y: 48, distance: 31.0
click at [1249, 48] on link "Auffenberg Ford North" at bounding box center [1224, 46] width 154 height 26
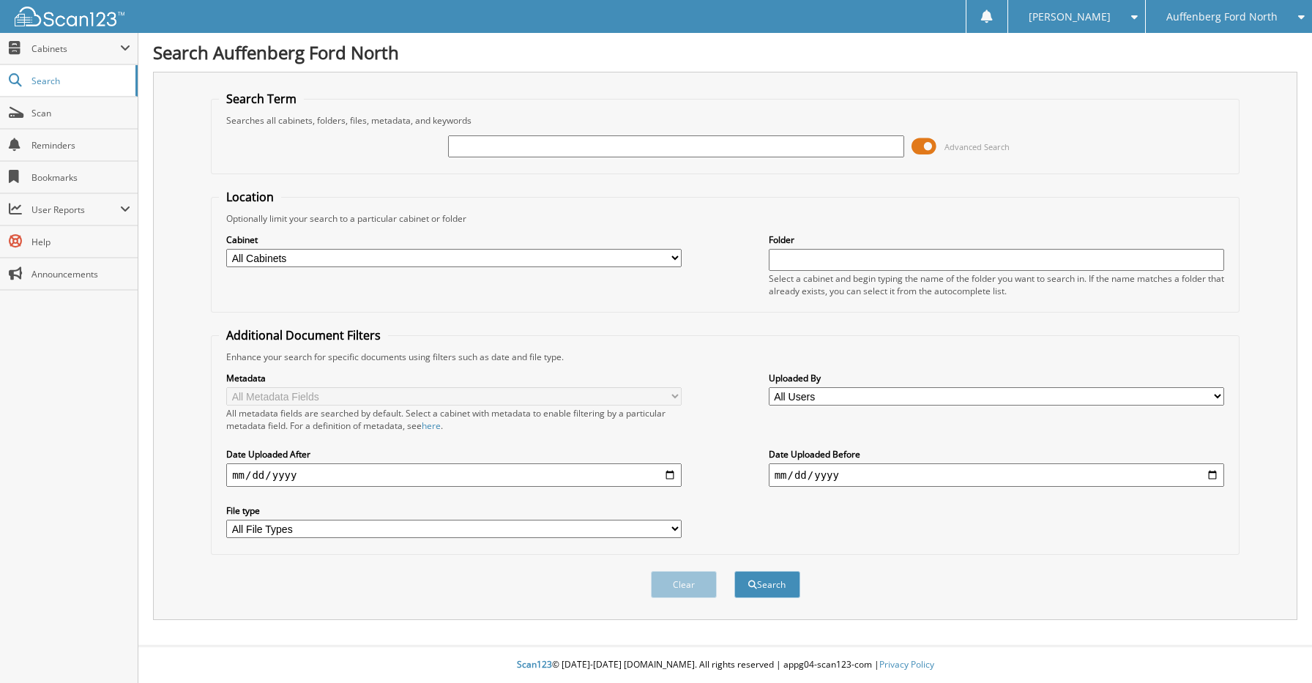
click at [544, 153] on input "text" at bounding box center [675, 146] width 455 height 22
type input "[PERSON_NAME]"
click at [734, 571] on button "Search" at bounding box center [767, 584] width 66 height 27
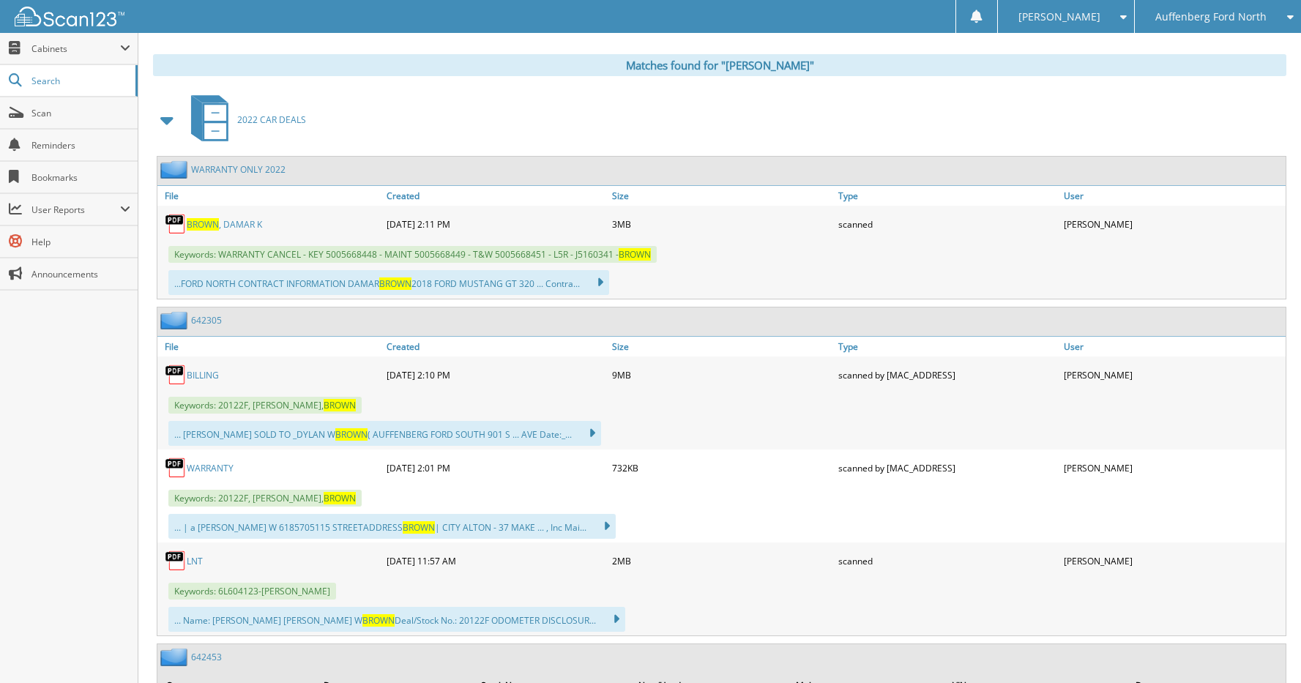
scroll to position [659, 0]
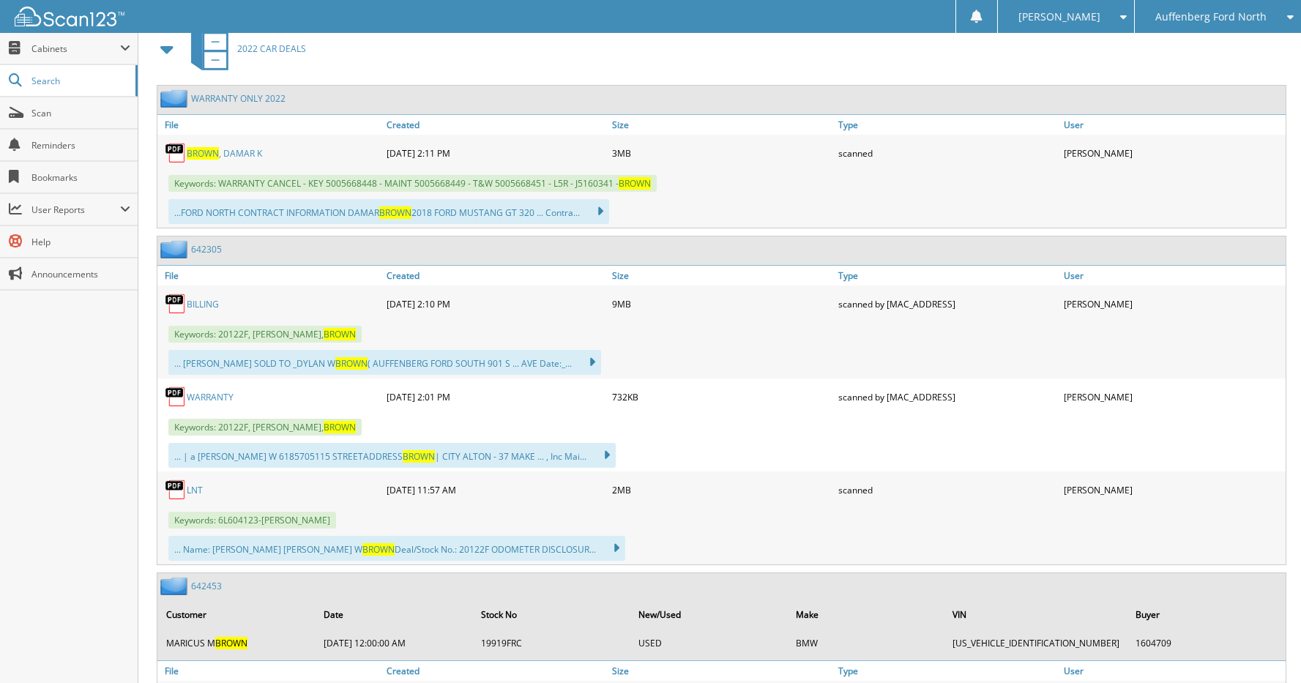
click at [203, 254] on link "642305" at bounding box center [206, 249] width 31 height 12
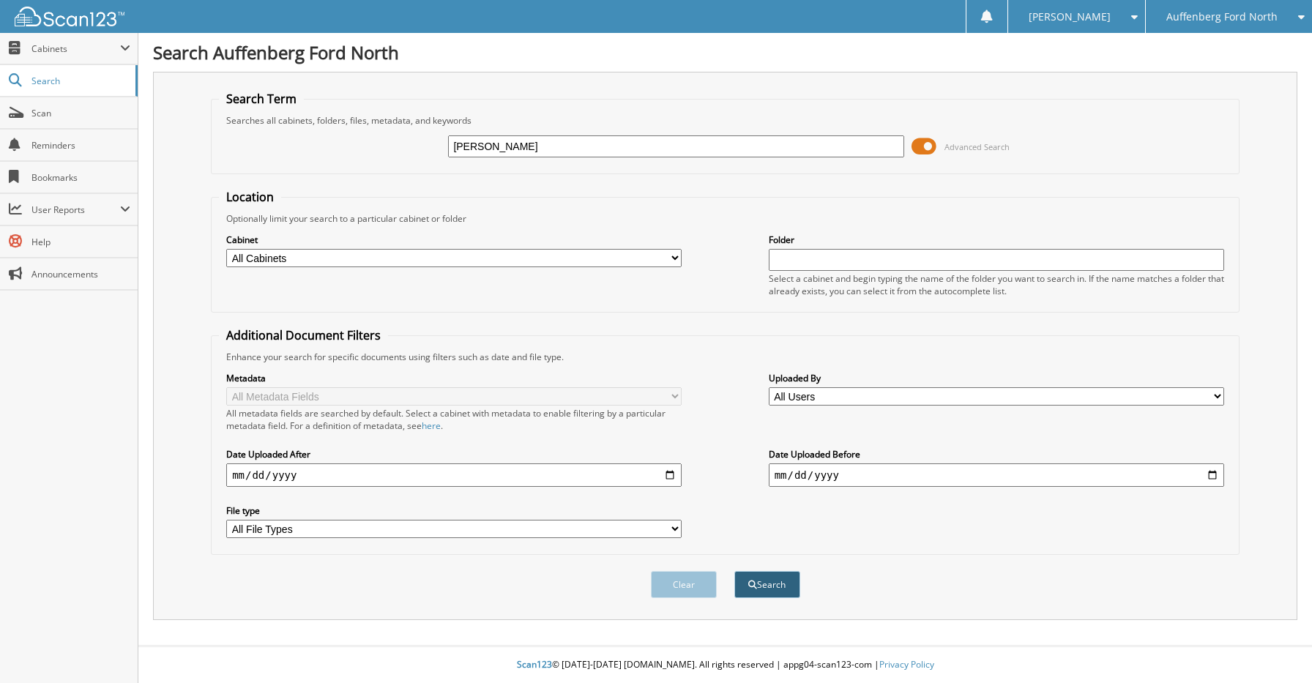
click at [779, 584] on button "Search" at bounding box center [767, 584] width 66 height 27
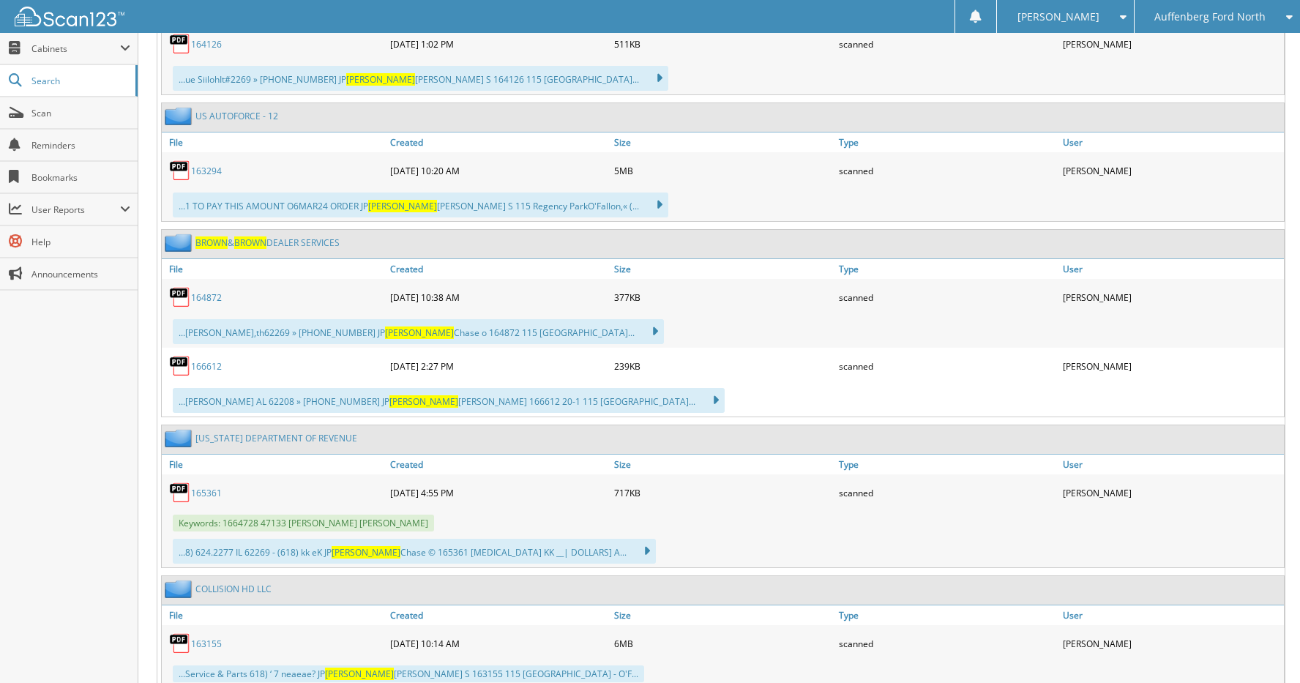
scroll to position [54768, 0]
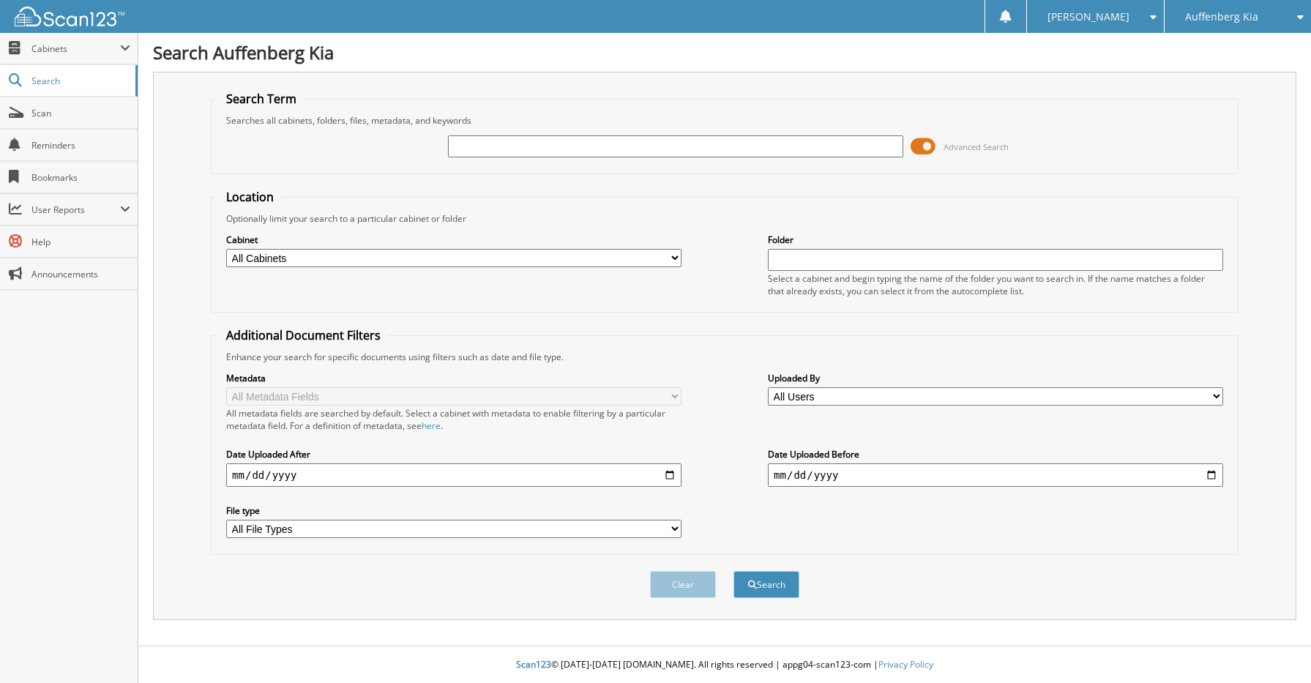
click at [549, 141] on input "text" at bounding box center [675, 146] width 455 height 22
type input "[PERSON_NAME]"
click at [733, 571] on button "Search" at bounding box center [766, 584] width 66 height 27
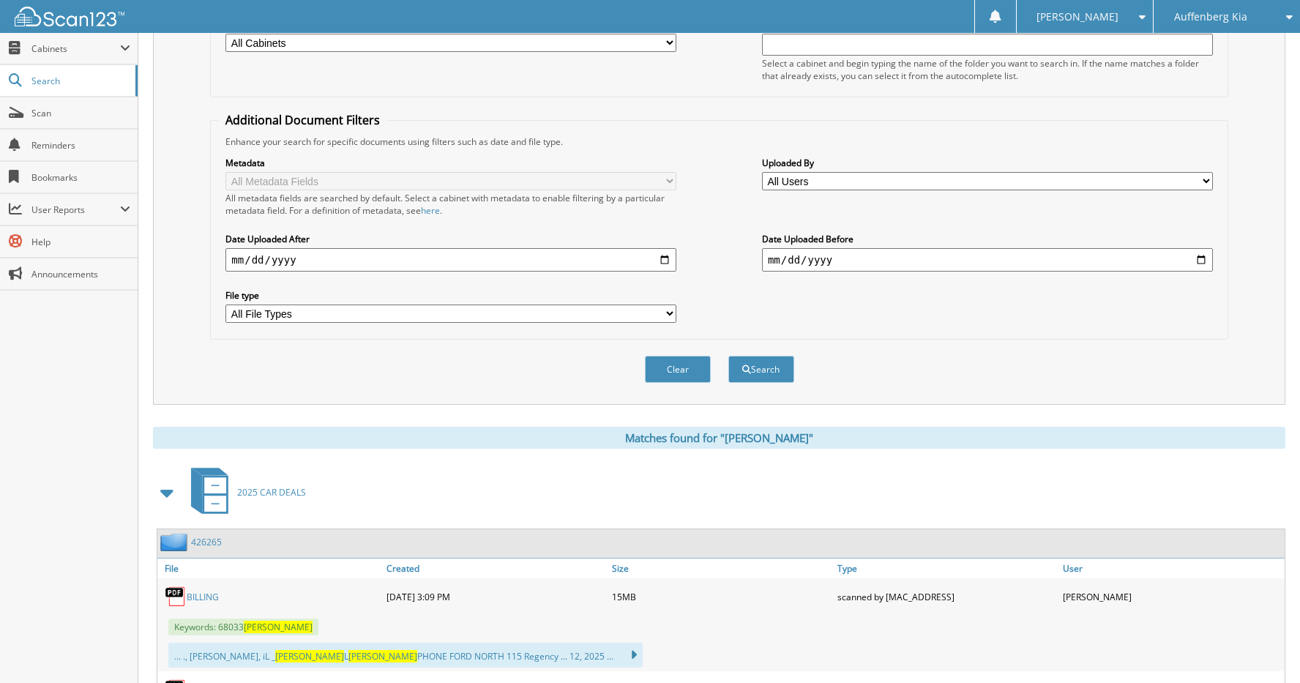
scroll to position [366, 0]
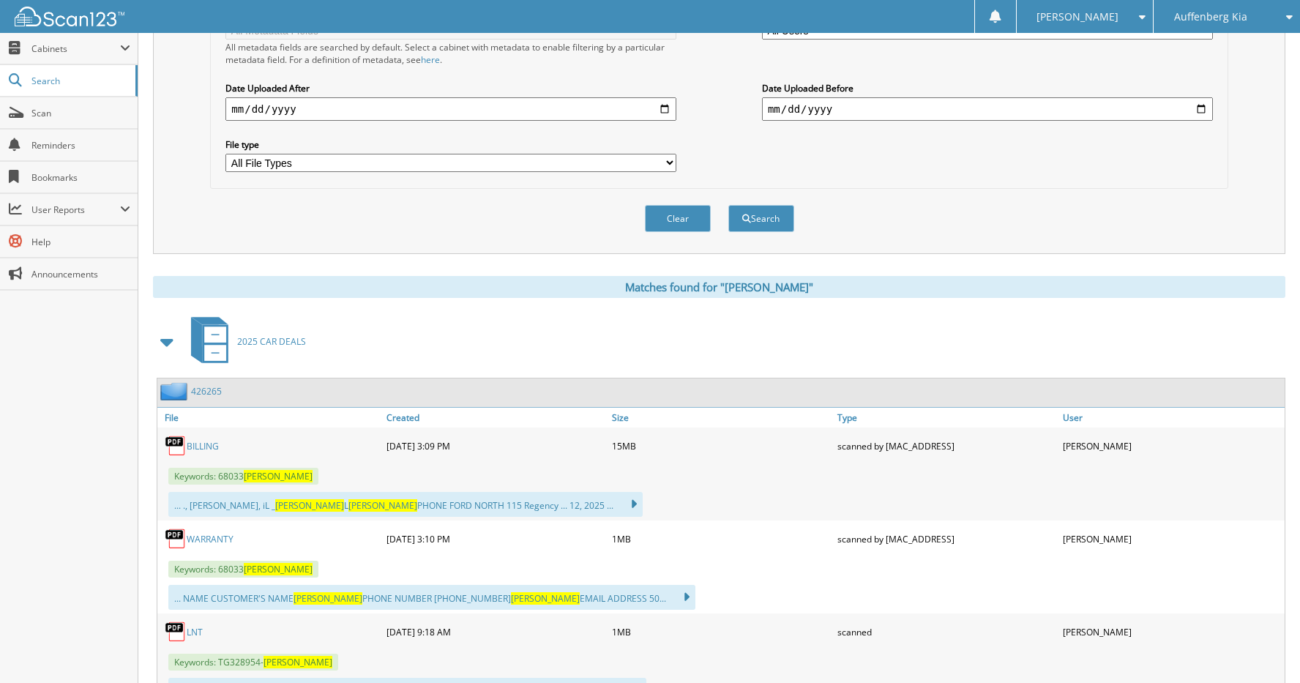
click at [214, 391] on link "426265" at bounding box center [206, 391] width 31 height 12
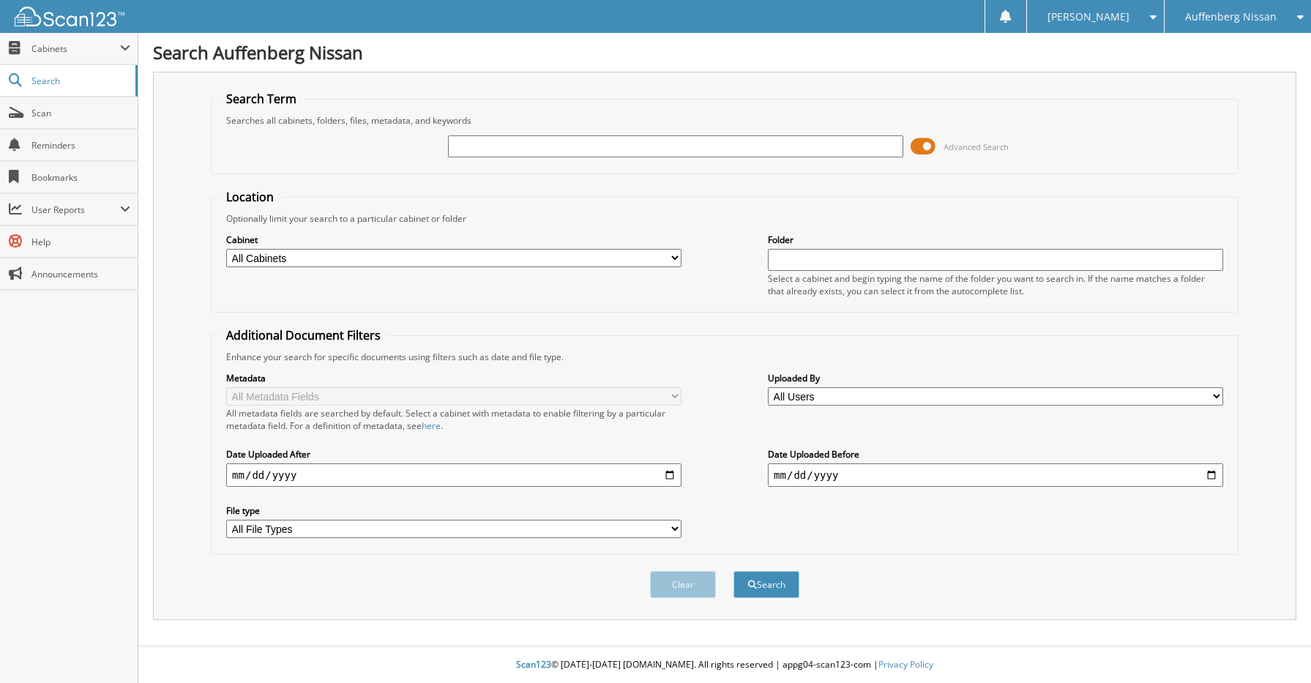
click at [493, 144] on input "text" at bounding box center [675, 146] width 455 height 22
type input "3N8AP6CB5SL335622"
click at [771, 590] on button "Search" at bounding box center [766, 584] width 66 height 27
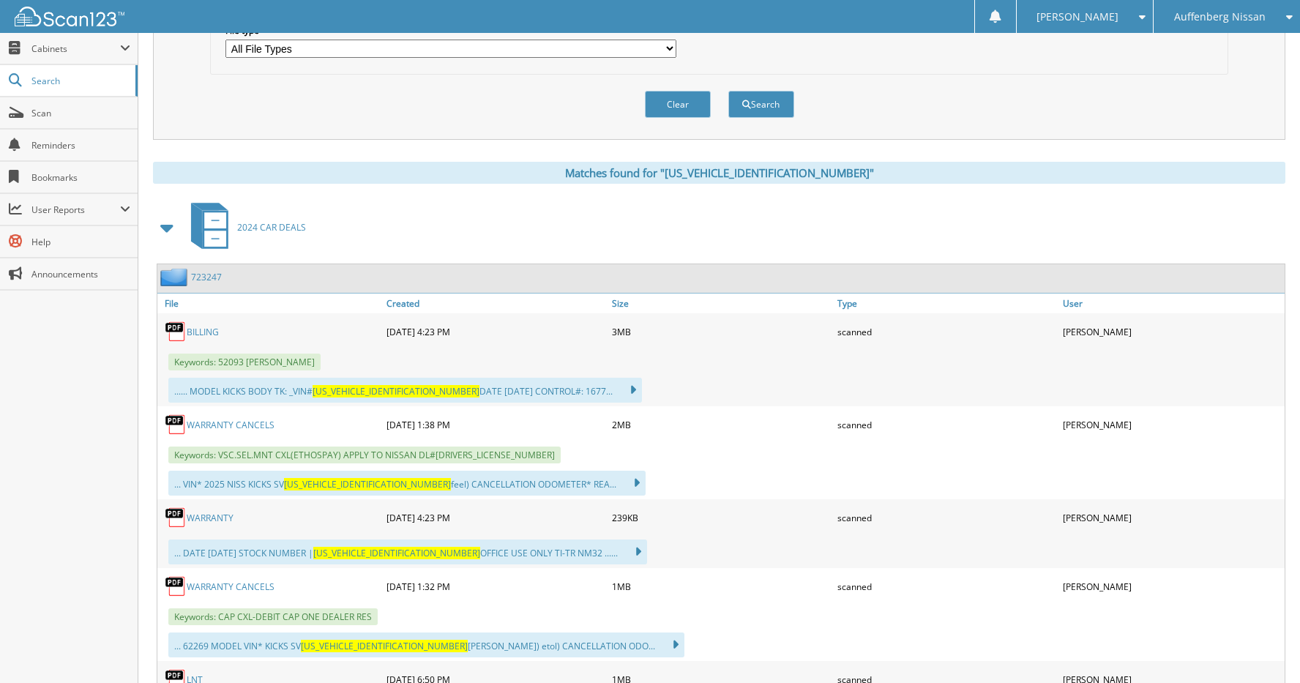
scroll to position [512, 0]
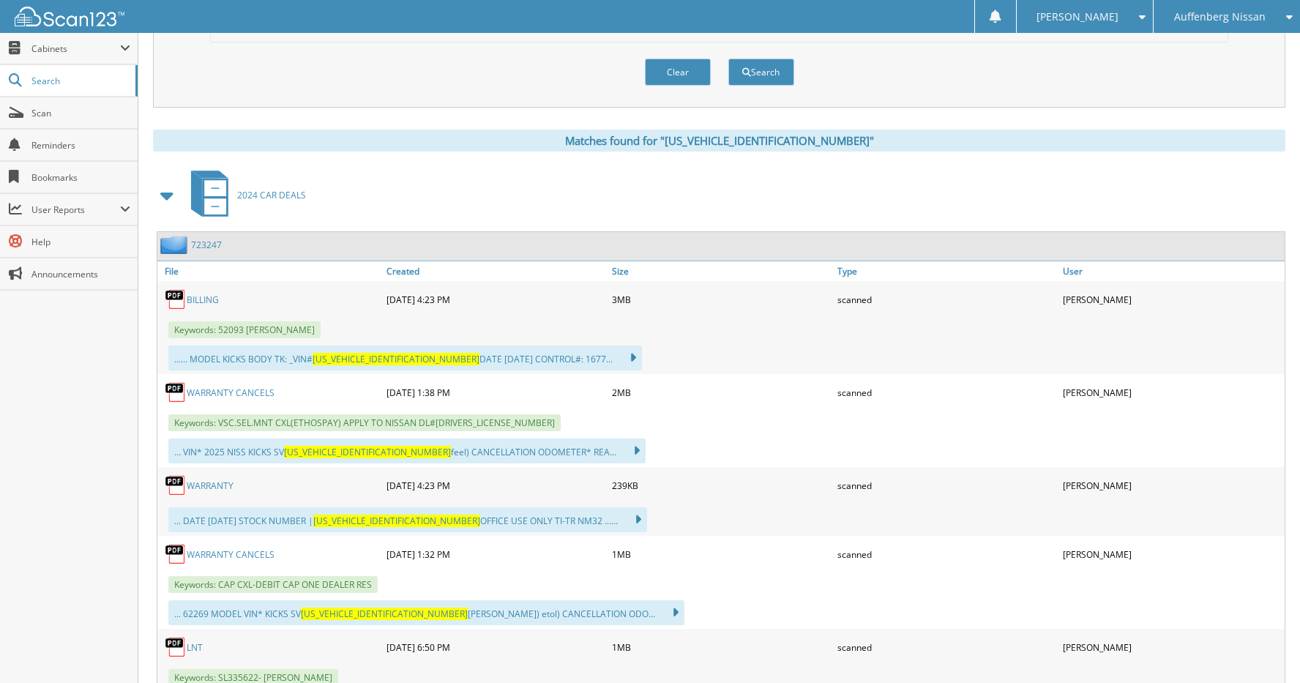
click at [211, 241] on link "723247" at bounding box center [206, 245] width 31 height 12
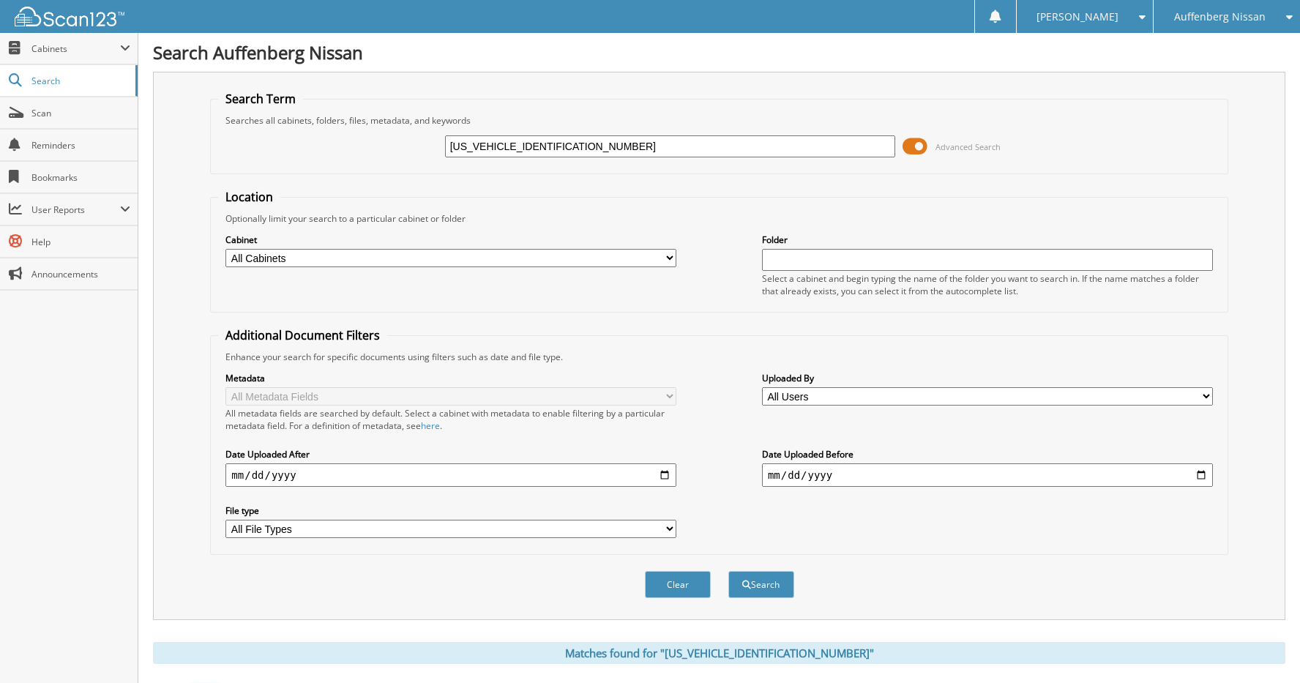
drag, startPoint x: 635, startPoint y: 146, endPoint x: 371, endPoint y: 146, distance: 263.5
click at [371, 146] on div "[US_VEHICLE_IDENTIFICATION_NUMBER] Advanced Search" at bounding box center [718, 147] width 1001 height 40
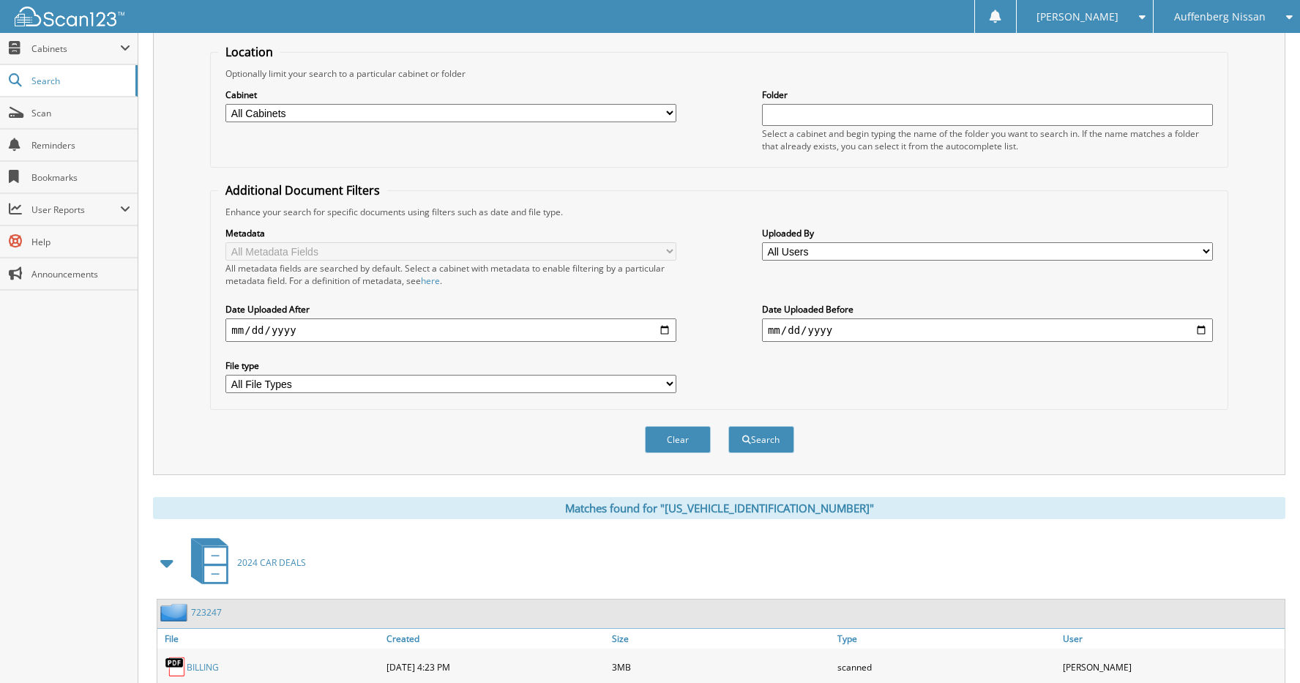
scroll to position [146, 0]
type input "[US_VEHICLE_IDENTIFICATION_NUMBER]"
click at [774, 438] on button "Search" at bounding box center [761, 437] width 66 height 27
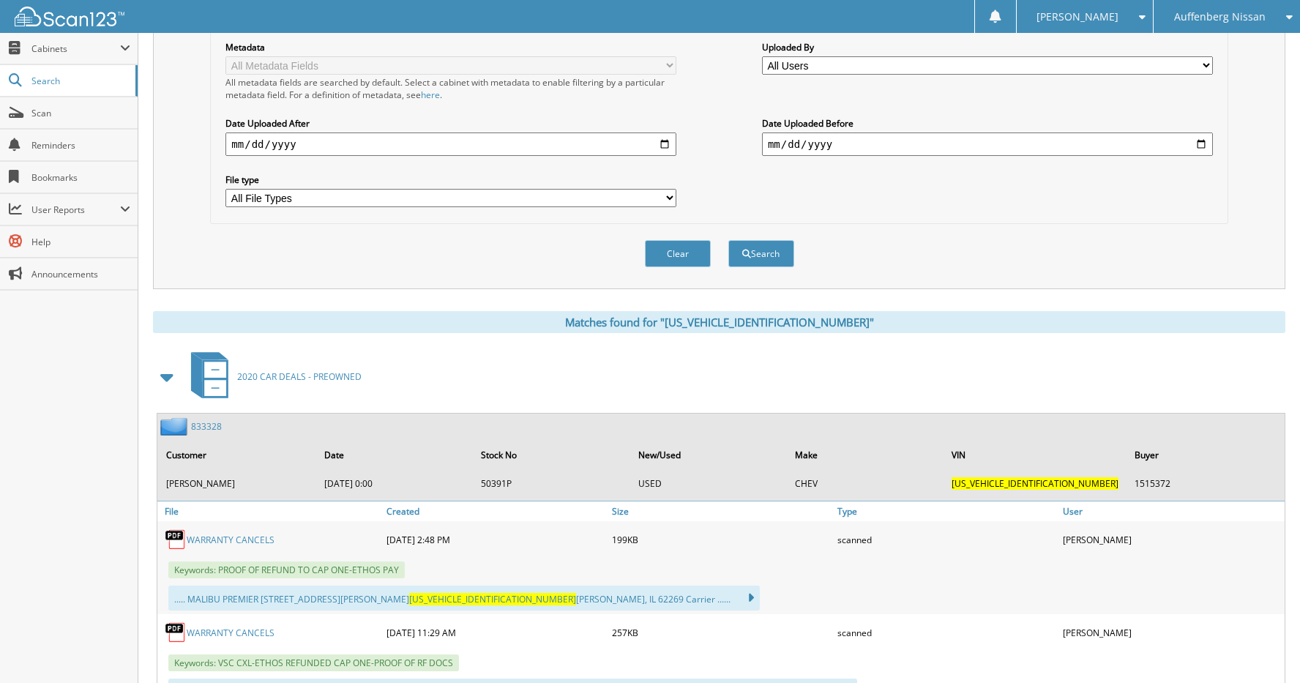
scroll to position [366, 0]
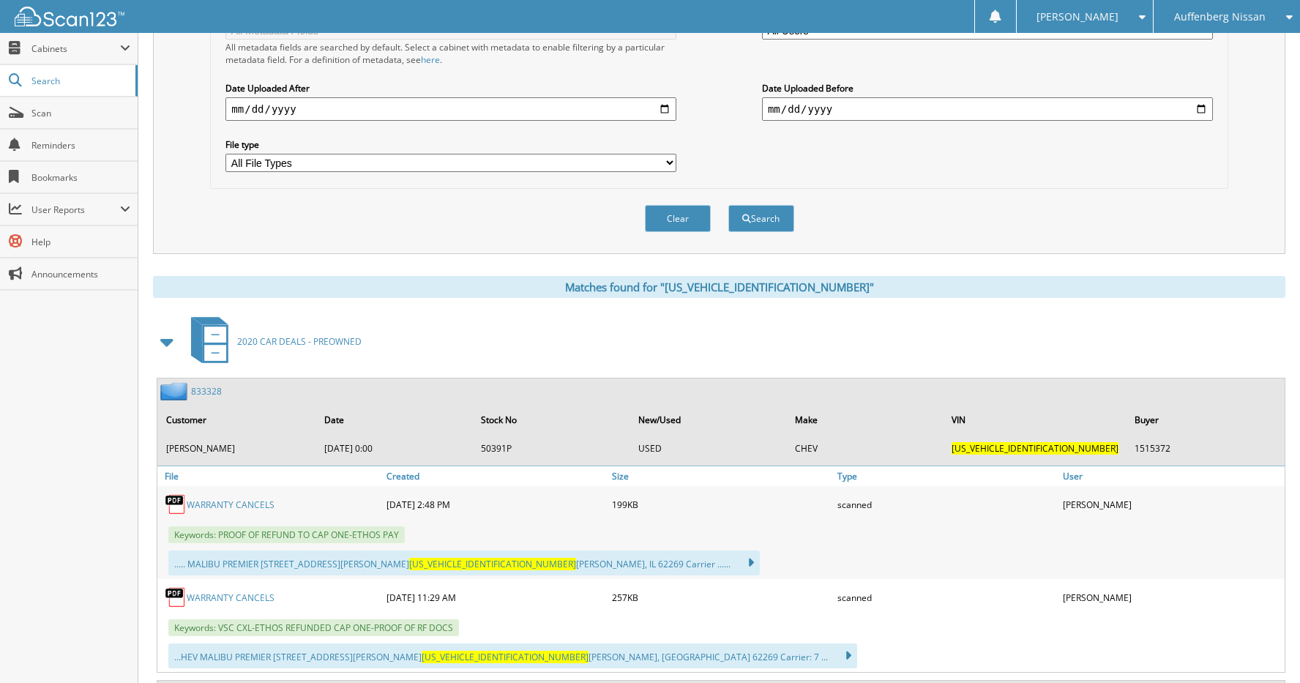
click at [212, 387] on link "833328" at bounding box center [206, 391] width 31 height 12
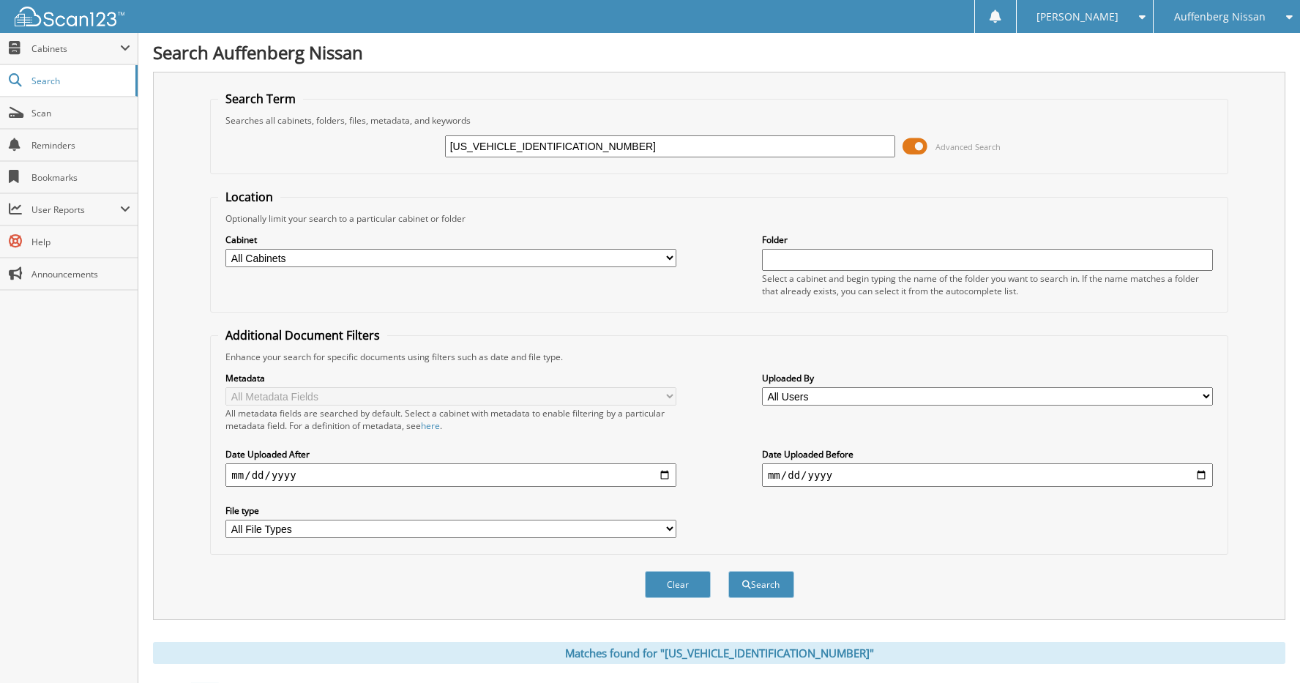
drag, startPoint x: 585, startPoint y: 145, endPoint x: 399, endPoint y: 140, distance: 186.7
click at [409, 146] on div "[US_VEHICLE_IDENTIFICATION_NUMBER] Advanced Search" at bounding box center [718, 147] width 1001 height 40
type input "\"
type input "[US_VEHICLE_IDENTIFICATION_NUMBER]"
click at [728, 571] on button "Search" at bounding box center [761, 584] width 66 height 27
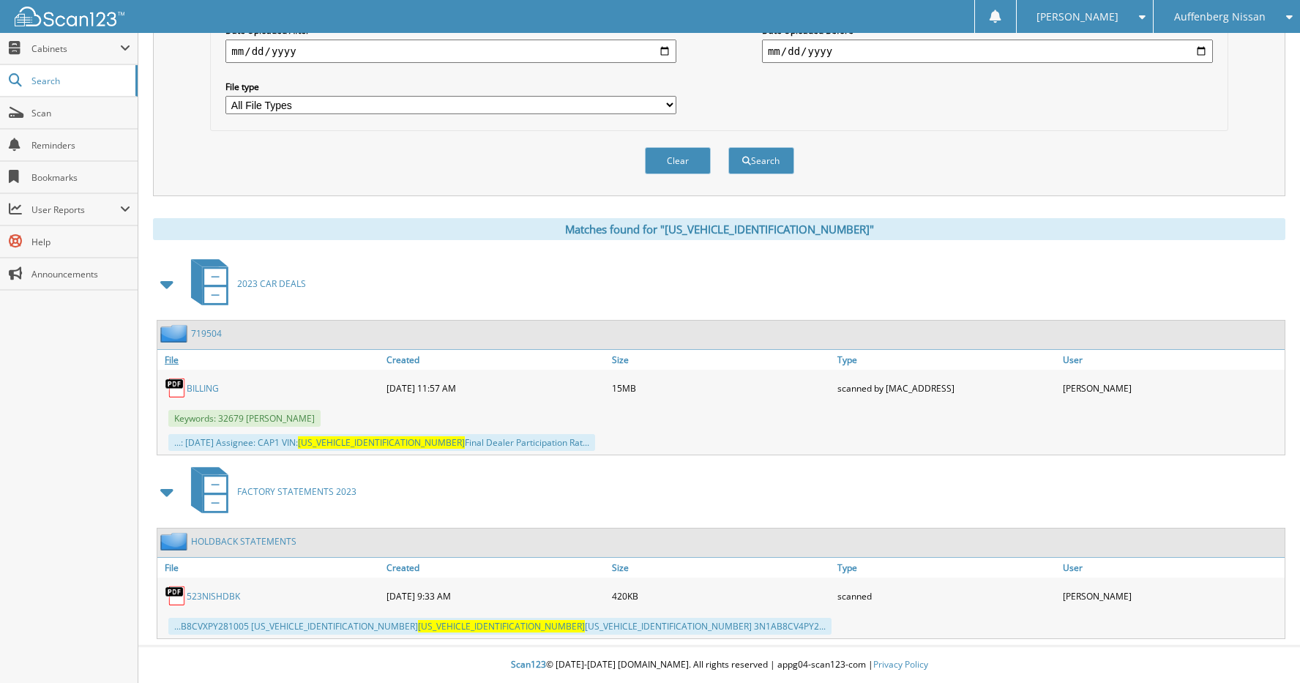
scroll to position [424, 0]
click at [214, 334] on link "719504" at bounding box center [206, 333] width 31 height 12
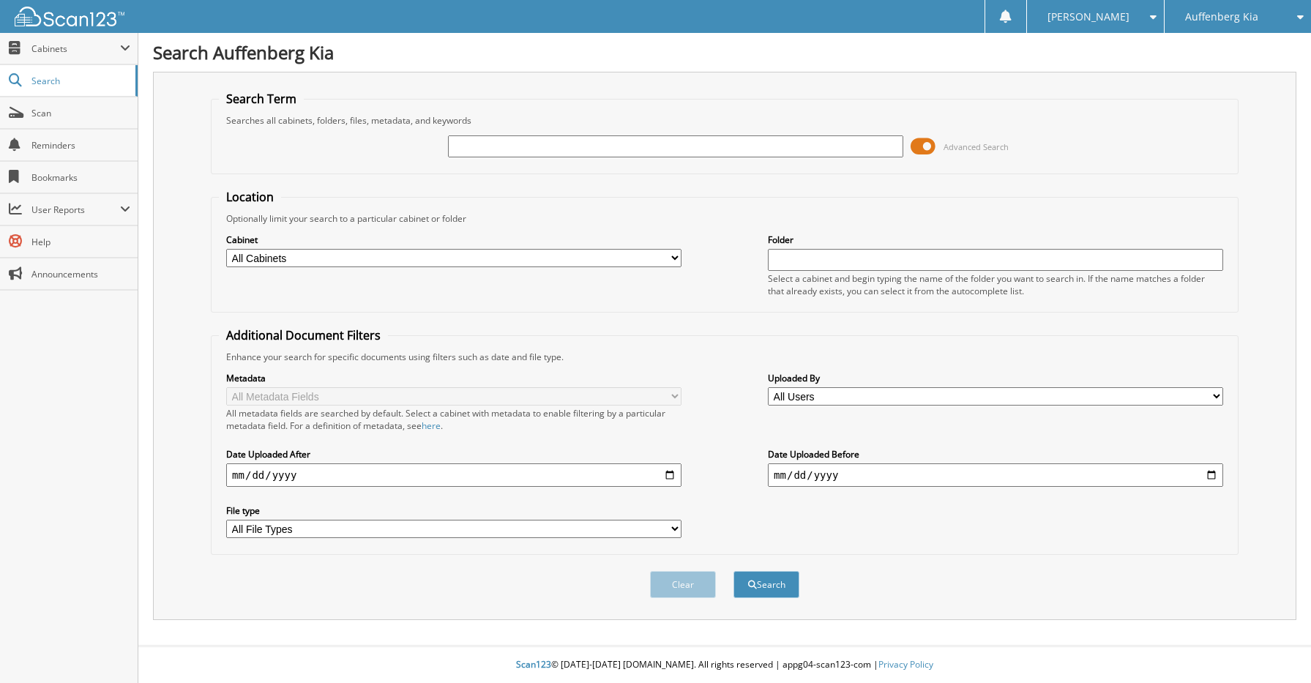
click at [653, 146] on input "text" at bounding box center [675, 146] width 455 height 22
type input "[US_VEHICLE_IDENTIFICATION_NUMBER]"
click at [733, 571] on button "Search" at bounding box center [766, 584] width 66 height 27
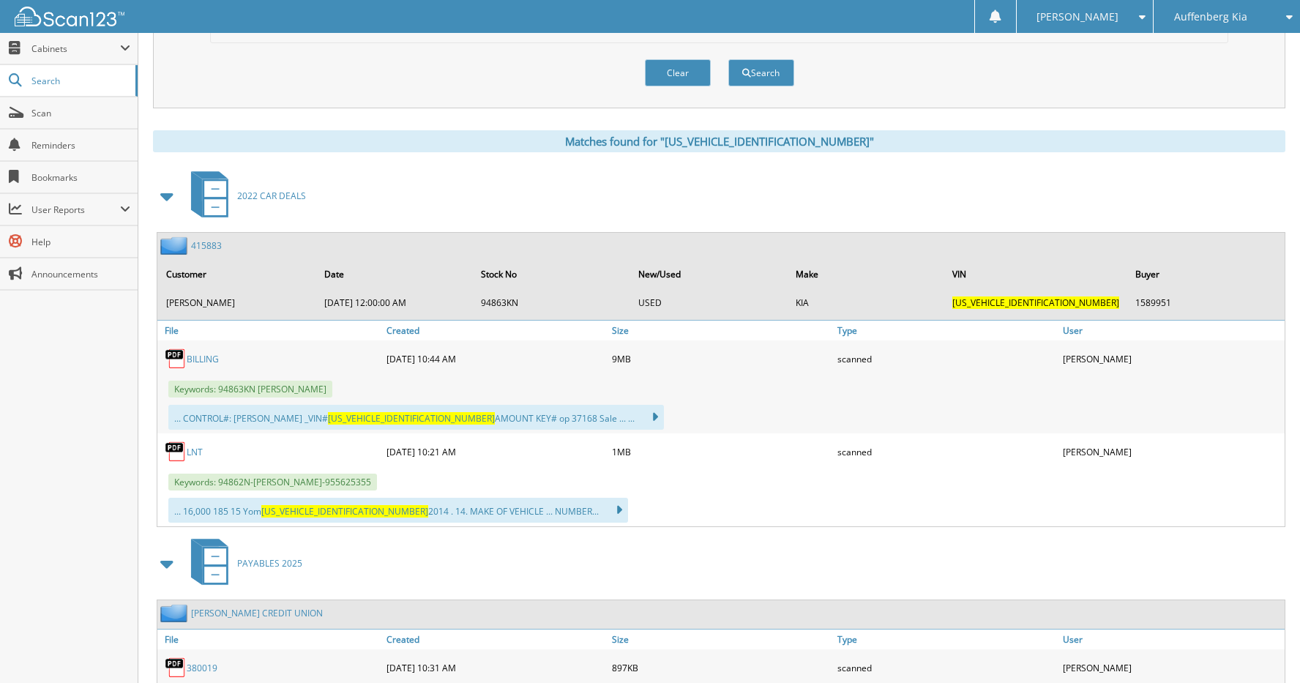
scroll to position [512, 0]
click at [218, 243] on link "415883" at bounding box center [206, 245] width 31 height 12
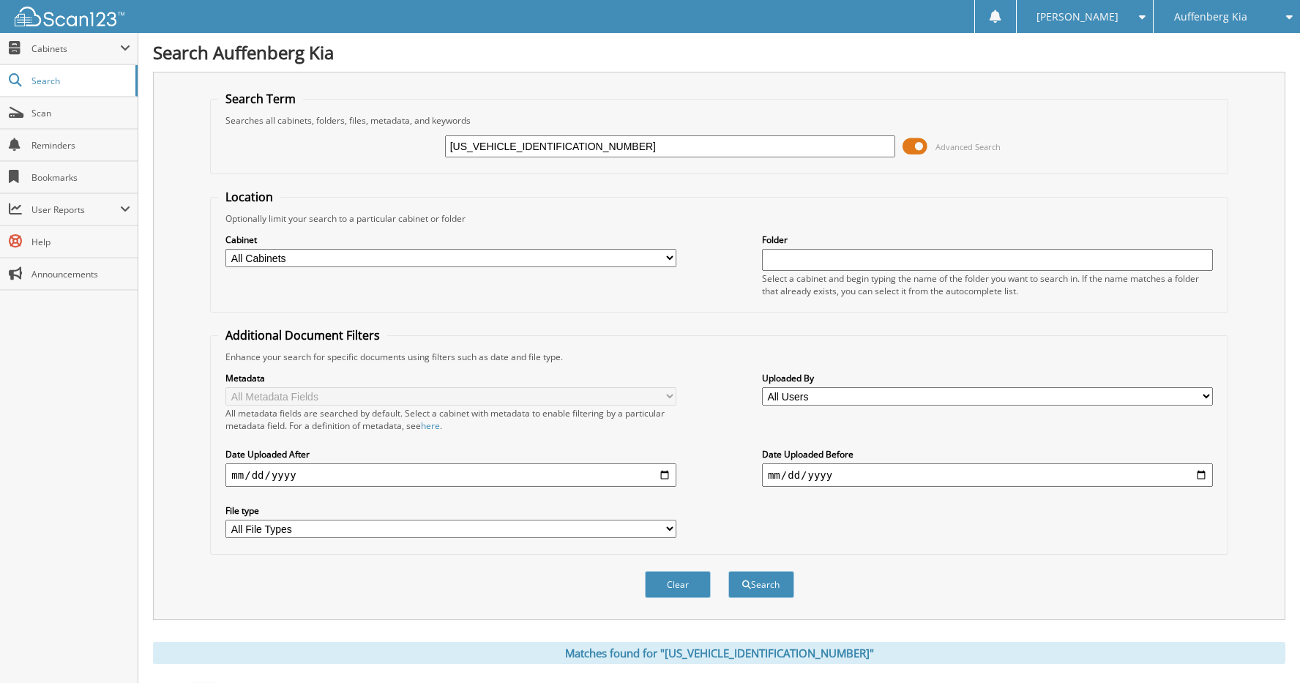
drag, startPoint x: 585, startPoint y: 145, endPoint x: 367, endPoint y: 144, distance: 218.1
click at [367, 144] on div "KNDPBCAC9E7628110 Advanced Search" at bounding box center [718, 147] width 1001 height 40
type input "[US_VEHICLE_IDENTIFICATION_NUMBER]"
click at [728, 571] on button "Search" at bounding box center [761, 584] width 66 height 27
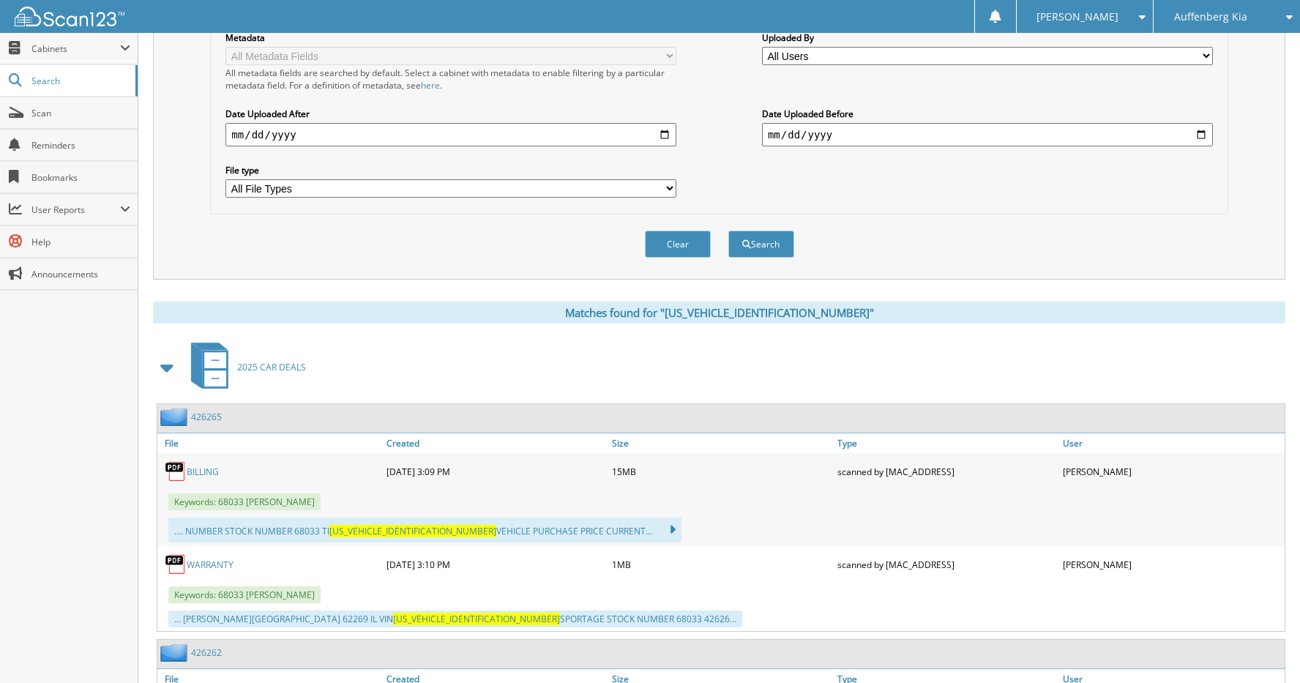
scroll to position [366, 0]
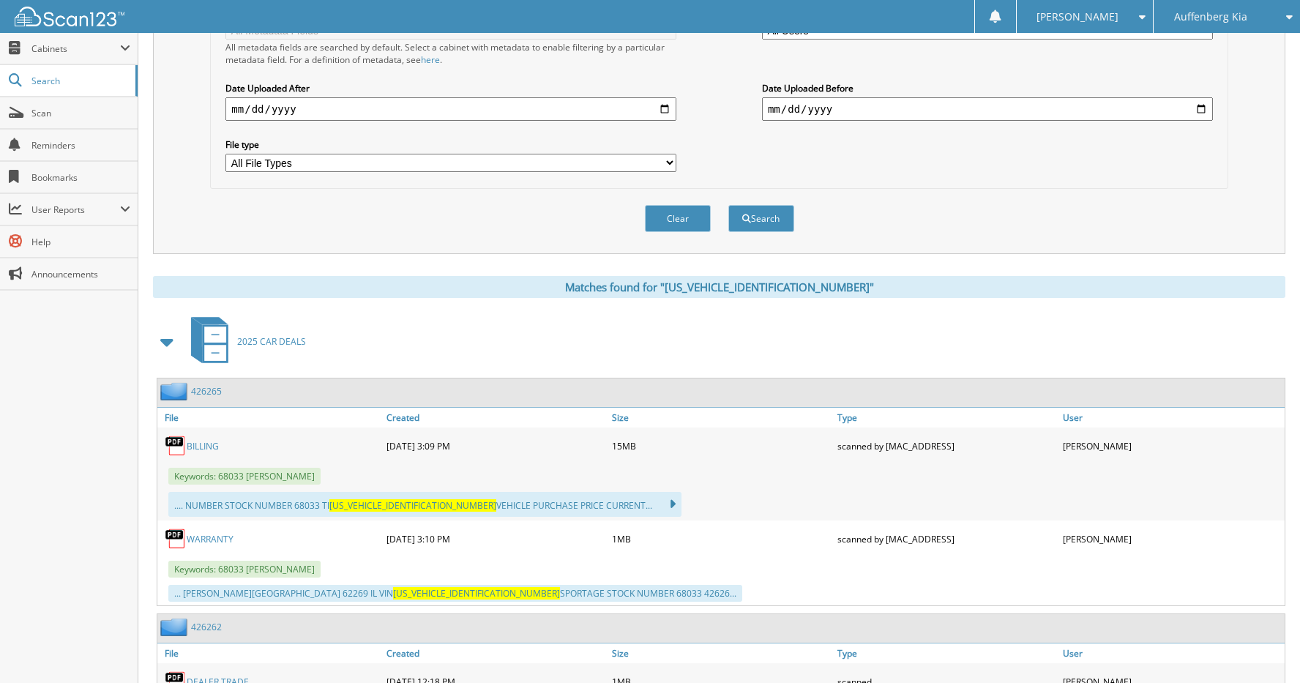
click at [206, 392] on link "426265" at bounding box center [206, 391] width 31 height 12
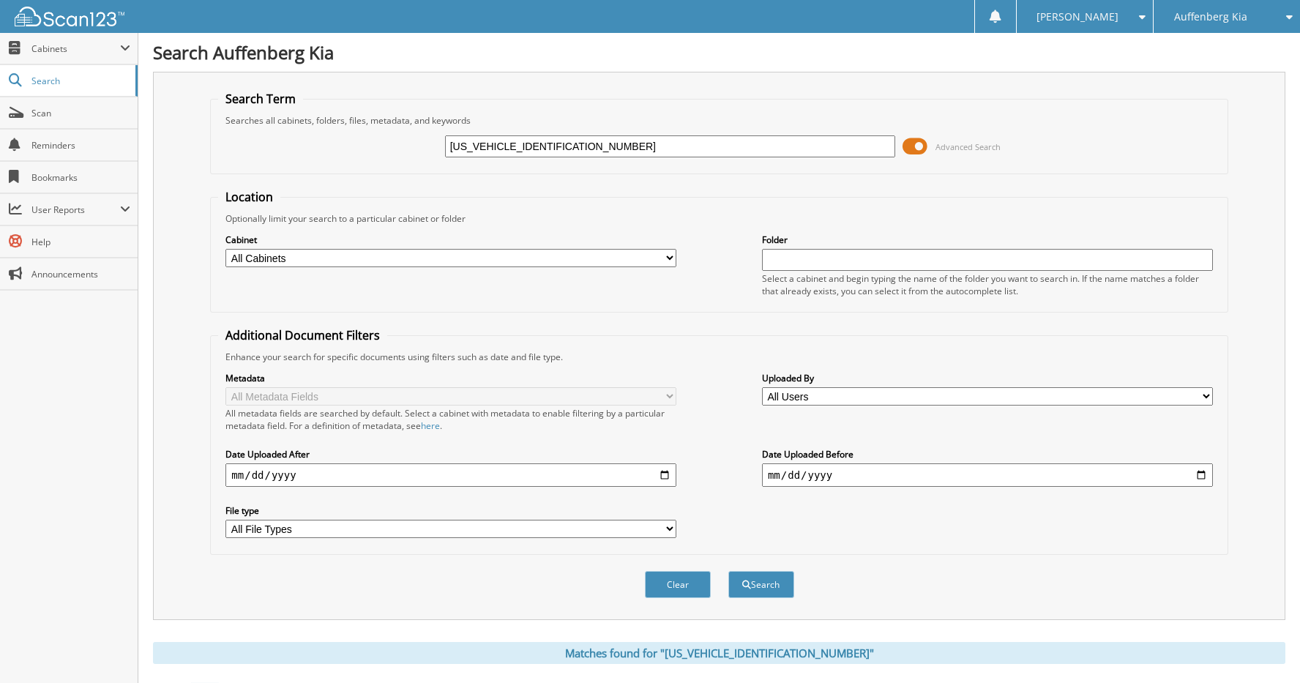
drag, startPoint x: 622, startPoint y: 149, endPoint x: 422, endPoint y: 142, distance: 200.7
click at [422, 142] on div "[US_VEHICLE_IDENTIFICATION_NUMBER] Advanced Search" at bounding box center [718, 147] width 1001 height 40
type input "[US_VEHICLE_IDENTIFICATION_NUMBER]"
click at [728, 571] on button "Search" at bounding box center [761, 584] width 66 height 27
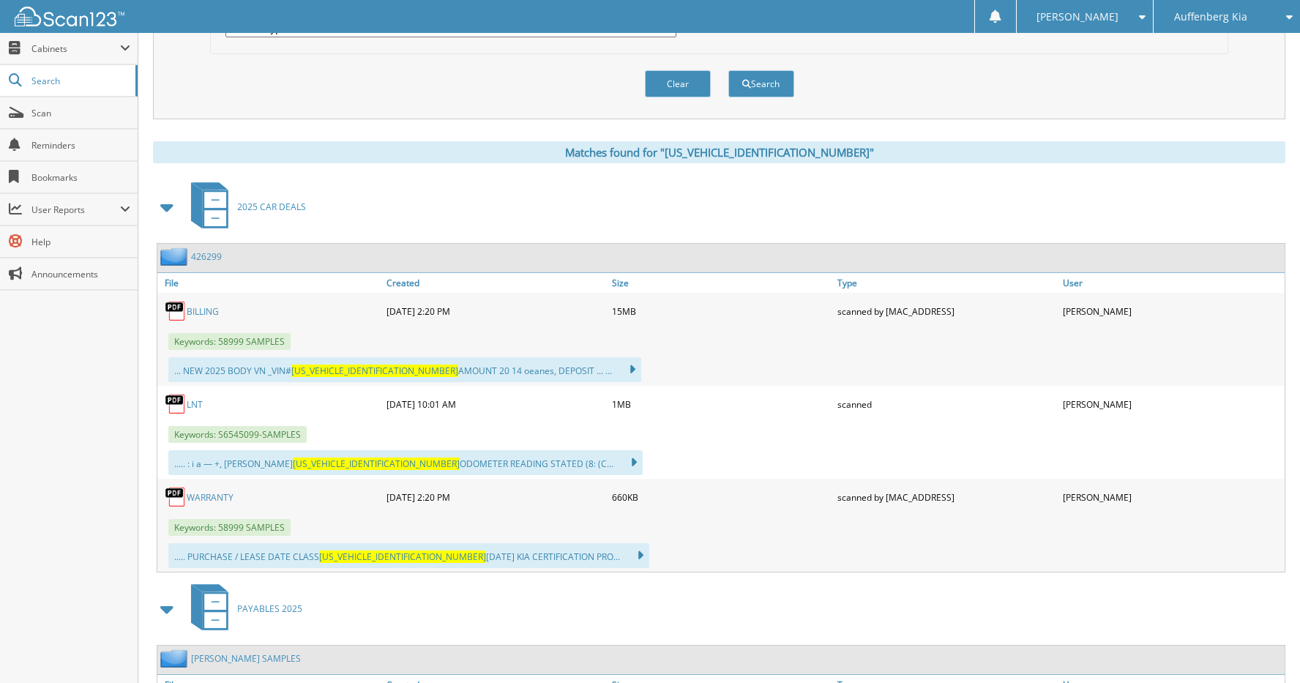
scroll to position [512, 0]
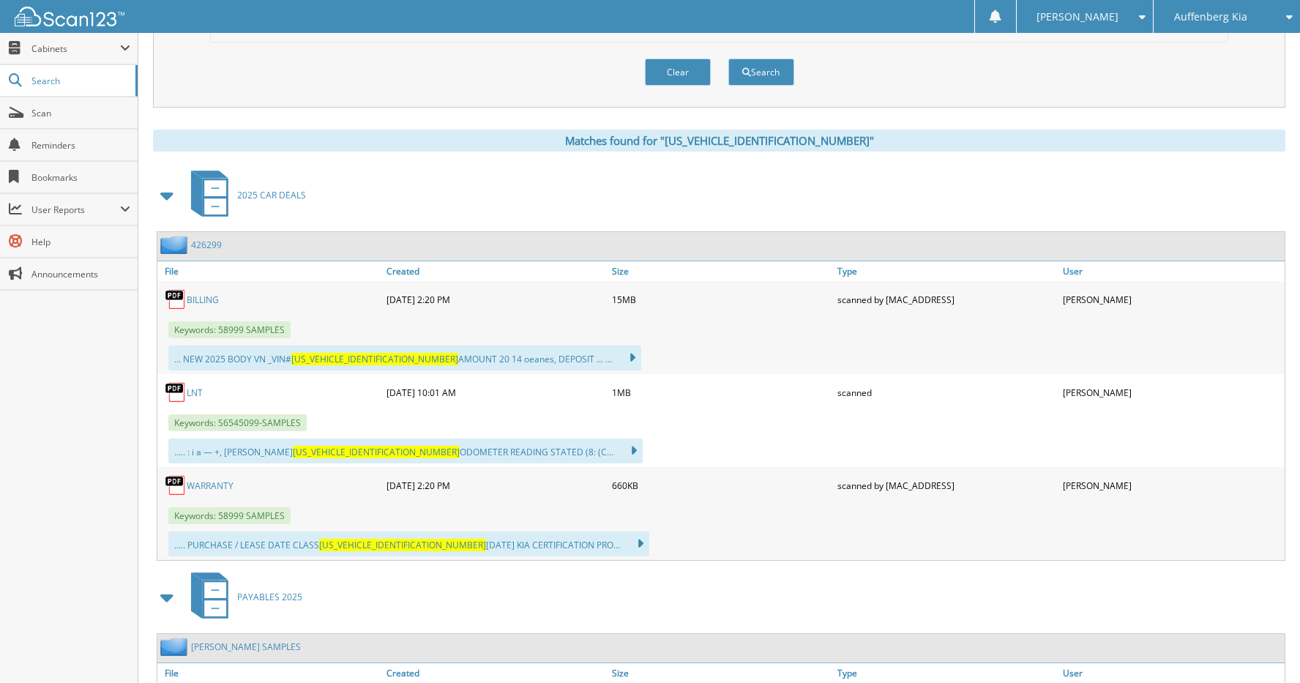
click at [206, 245] on link "426299" at bounding box center [206, 245] width 31 height 12
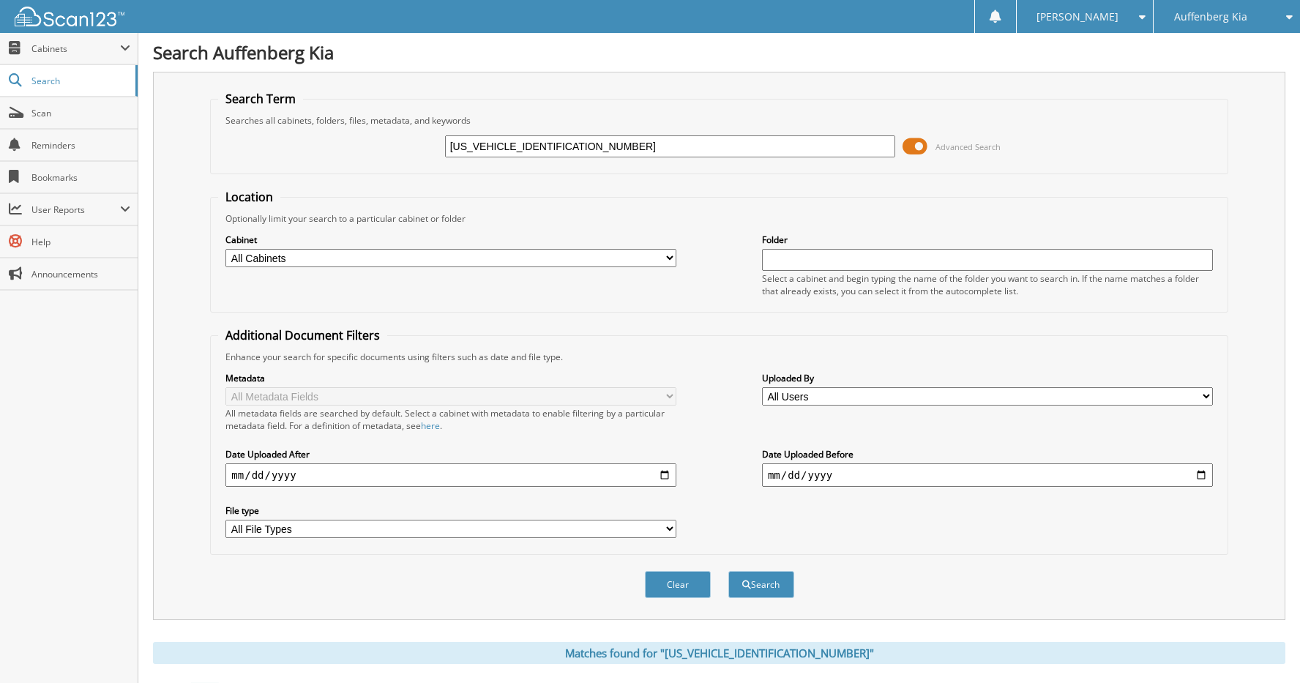
drag, startPoint x: 626, startPoint y: 143, endPoint x: 318, endPoint y: 132, distance: 308.3
click at [318, 132] on div "[US_VEHICLE_IDENTIFICATION_NUMBER] Advanced Search" at bounding box center [718, 147] width 1001 height 40
click at [1266, 13] on div "Auffenberg Kia" at bounding box center [1227, 16] width 132 height 33
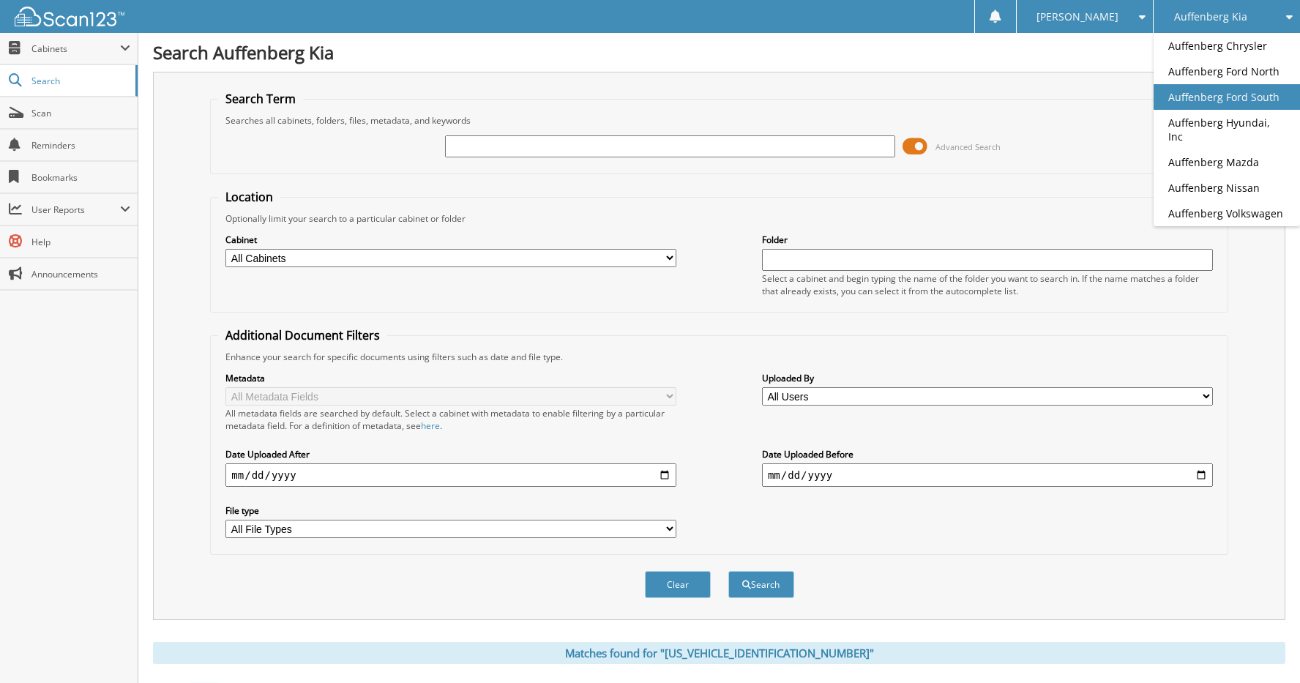
click at [1247, 91] on link "Auffenberg Ford South" at bounding box center [1226, 97] width 146 height 26
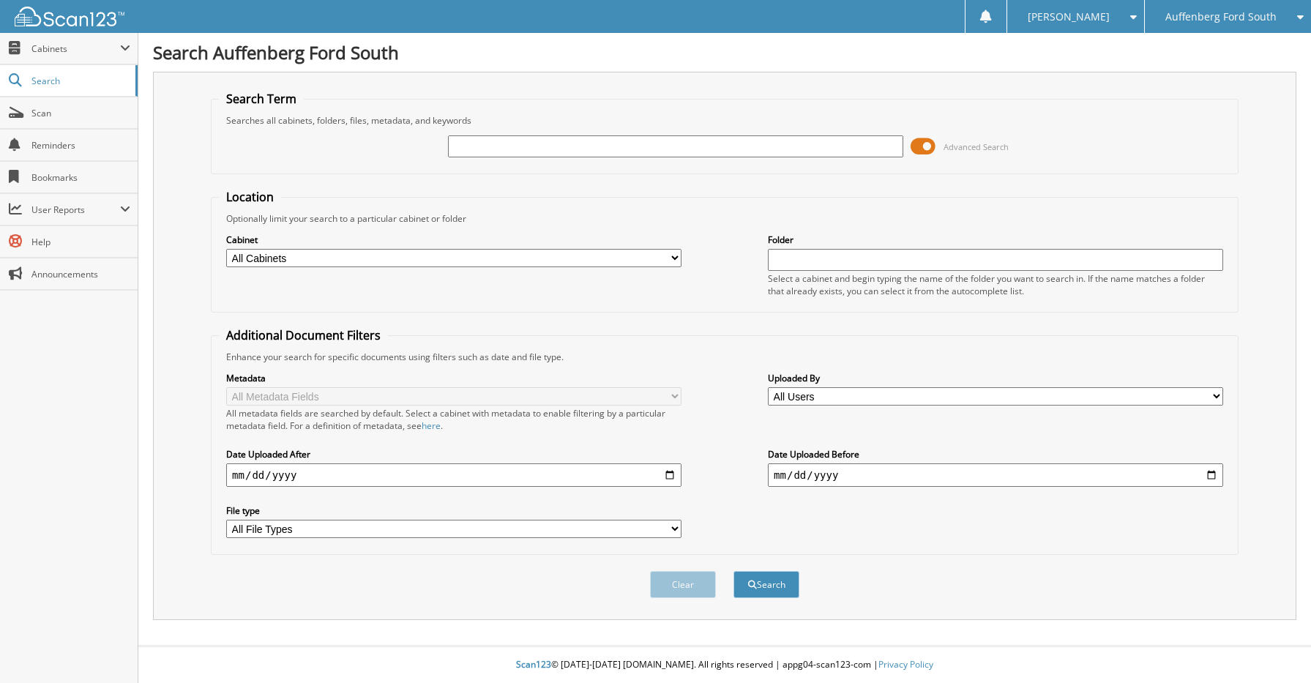
click at [498, 151] on input "text" at bounding box center [675, 146] width 455 height 22
type input "[US_VEHICLE_IDENTIFICATION_NUMBER]"
click at [733, 571] on button "Search" at bounding box center [766, 584] width 66 height 27
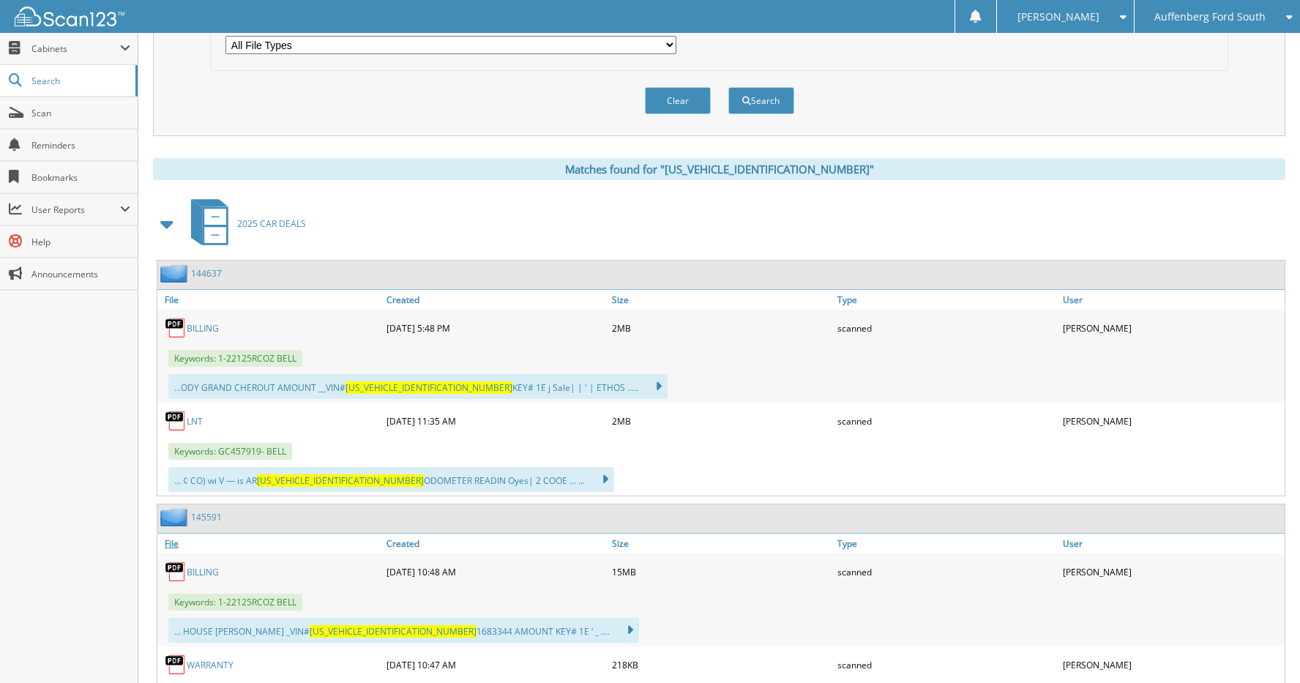
scroll to position [512, 0]
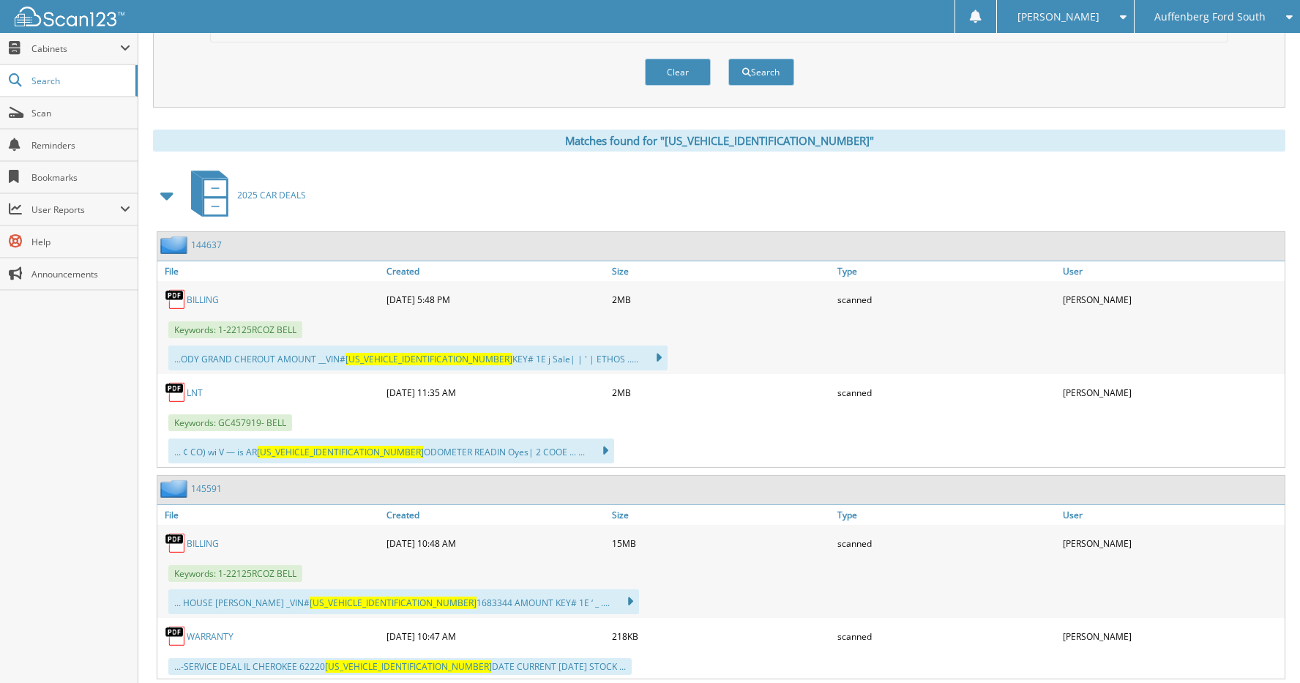
click at [204, 242] on link "144637" at bounding box center [206, 245] width 31 height 12
